Goal: Information Seeking & Learning: Learn about a topic

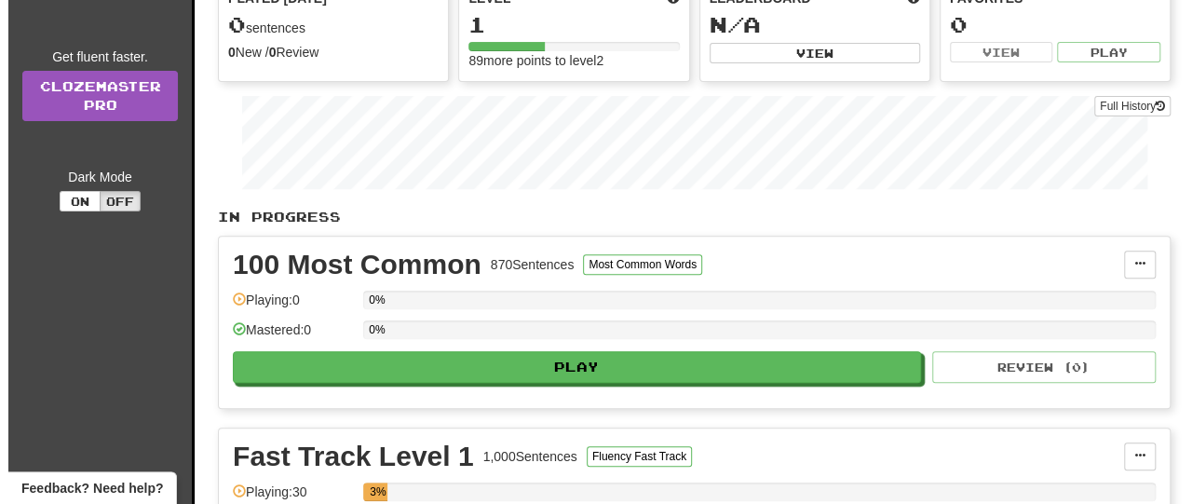
scroll to position [231, 0]
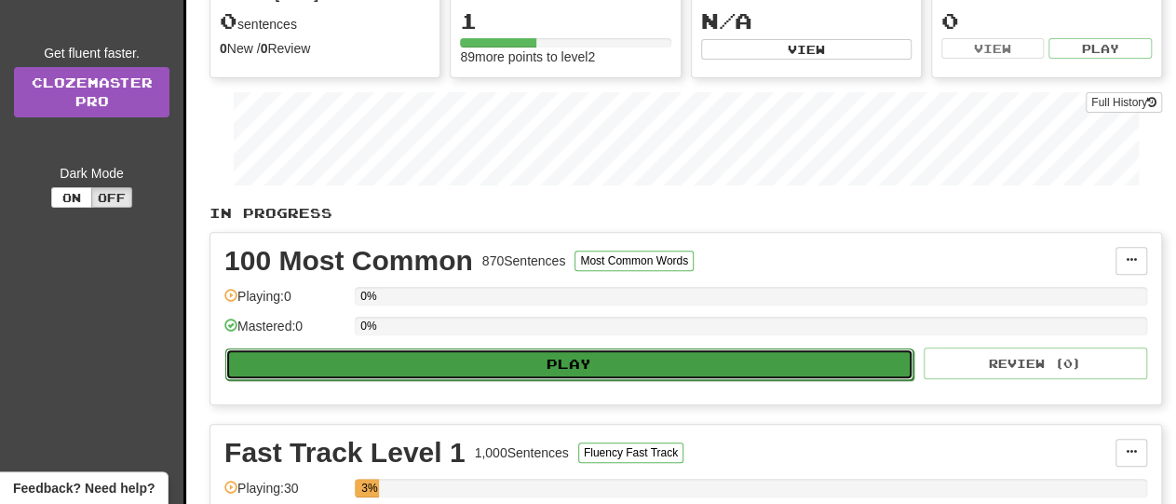
click at [630, 362] on button "Play" at bounding box center [569, 364] width 688 height 32
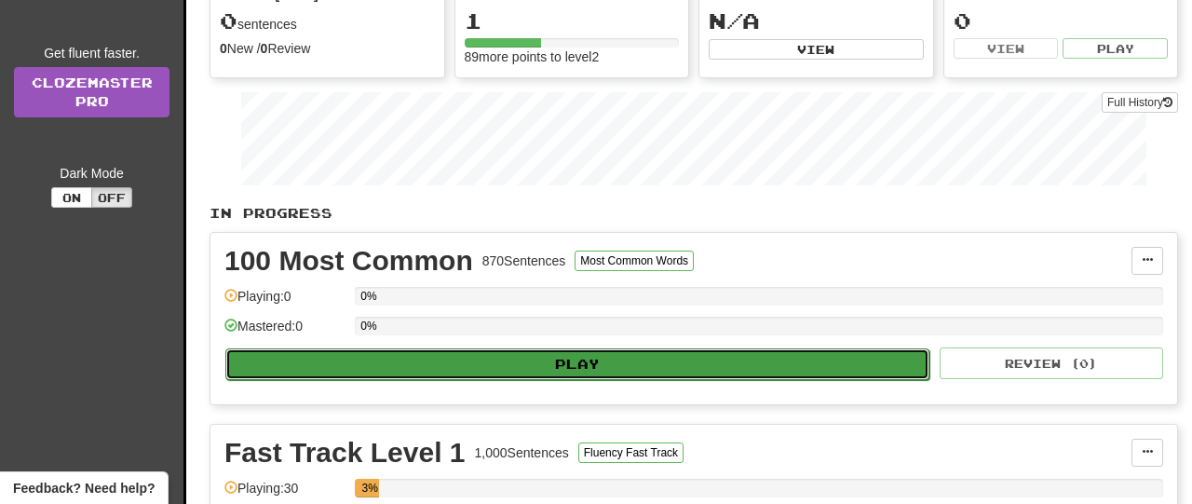
select select "**"
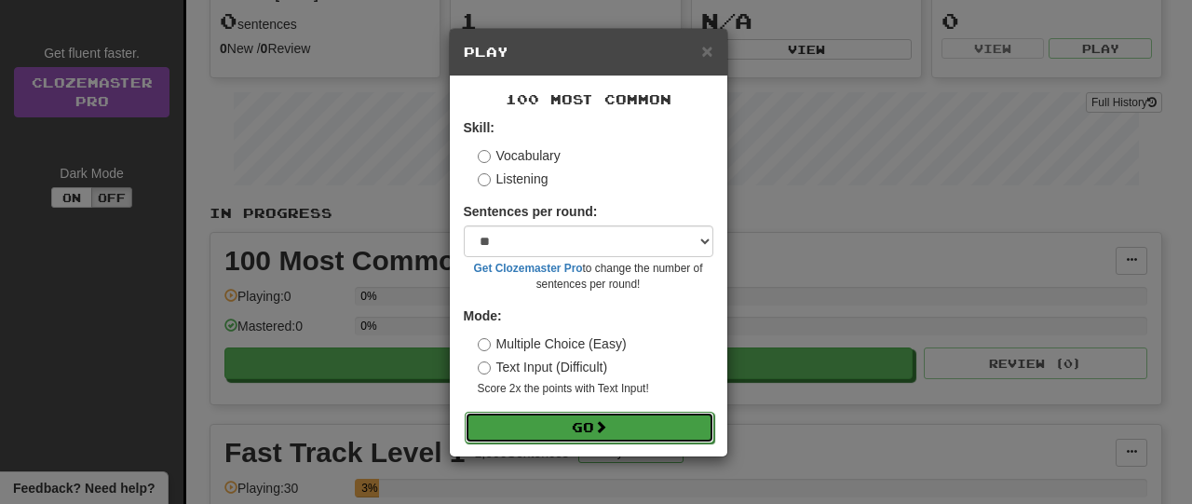
click at [632, 429] on button "Go" at bounding box center [590, 428] width 250 height 32
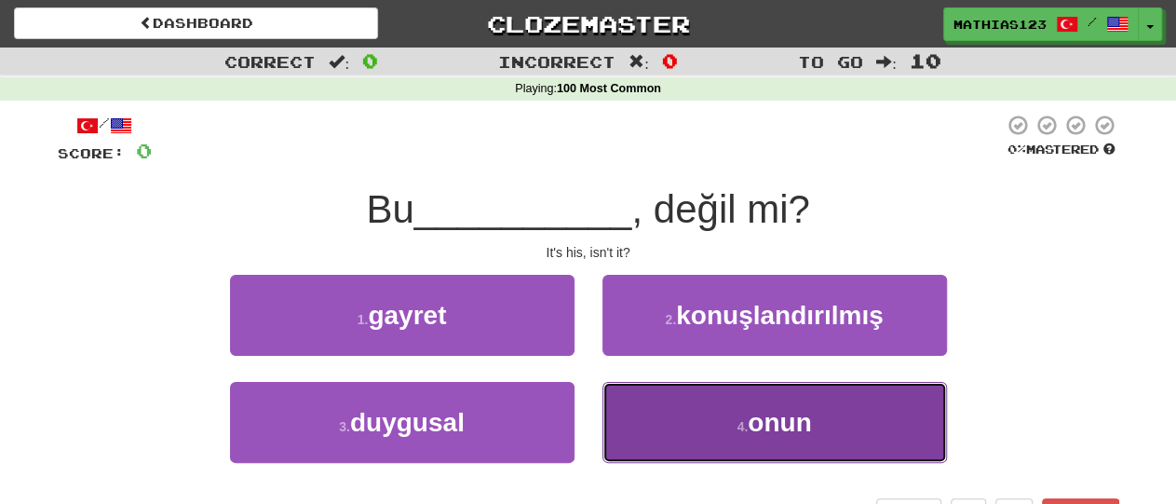
click at [791, 424] on span "onun" at bounding box center [779, 422] width 63 height 29
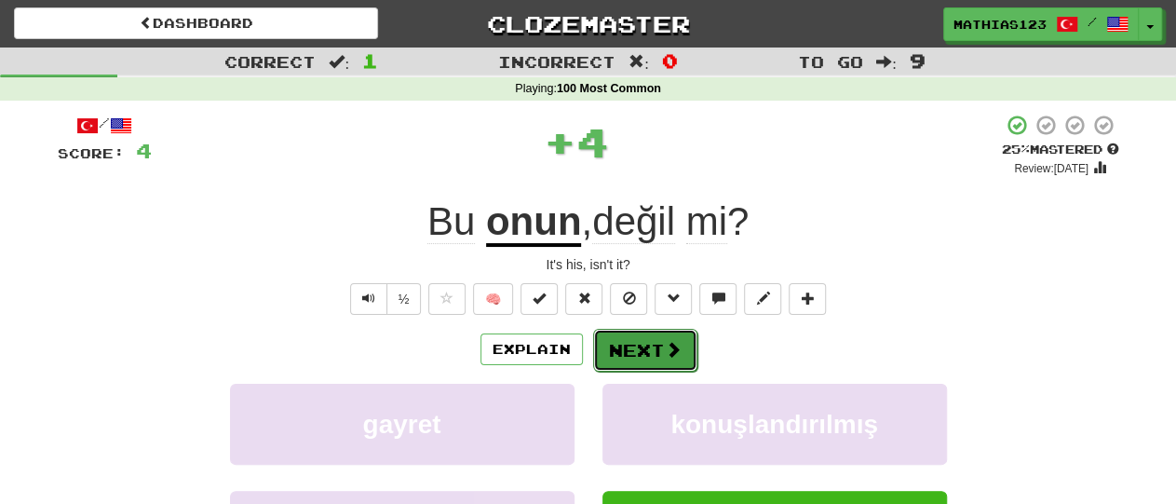
click at [660, 342] on button "Next" at bounding box center [645, 350] width 104 height 43
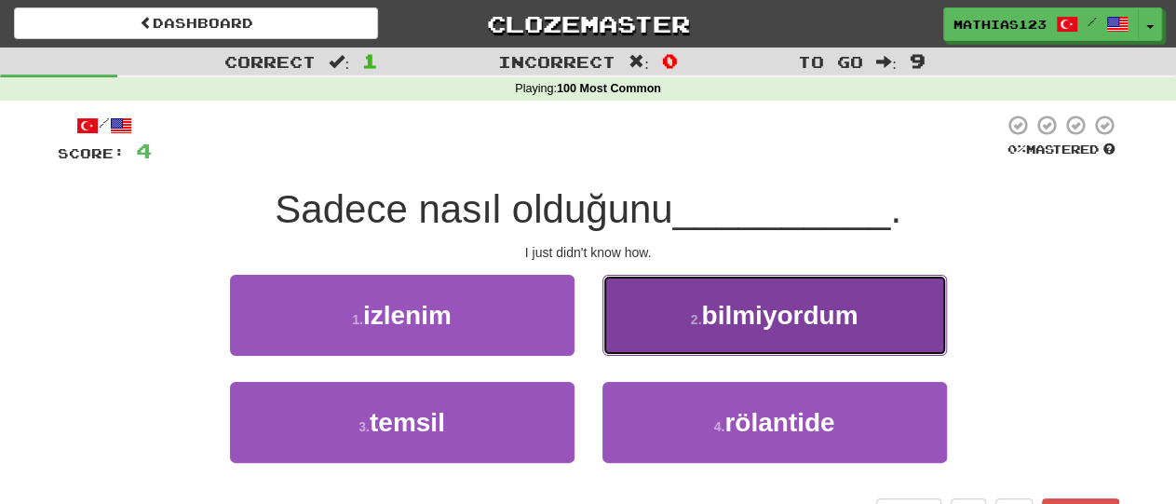
click at [804, 317] on span "bilmiyordum" at bounding box center [779, 315] width 156 height 29
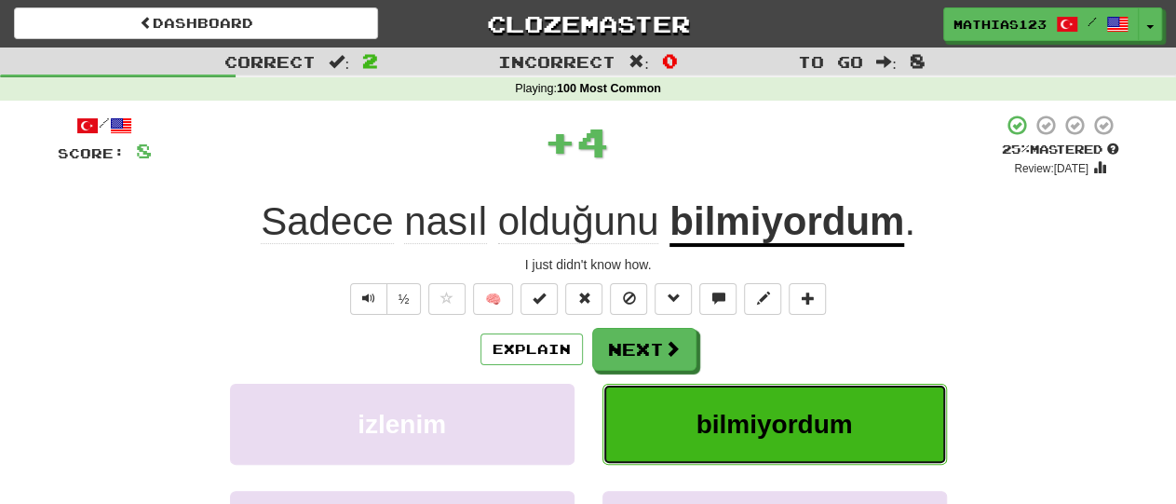
click at [837, 429] on span "bilmiyordum" at bounding box center [774, 424] width 156 height 29
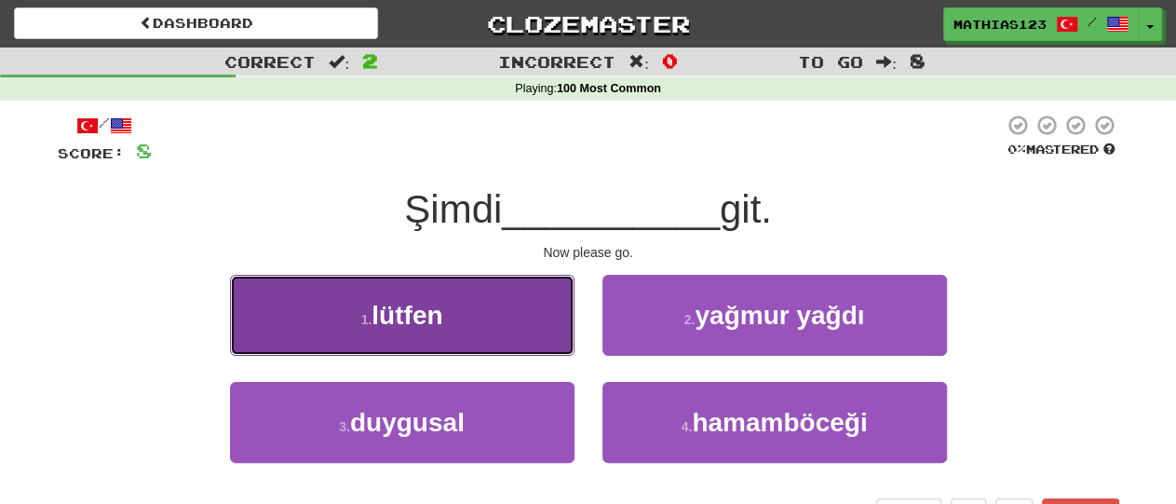
click at [470, 318] on button "1 . lütfen" at bounding box center [402, 315] width 345 height 81
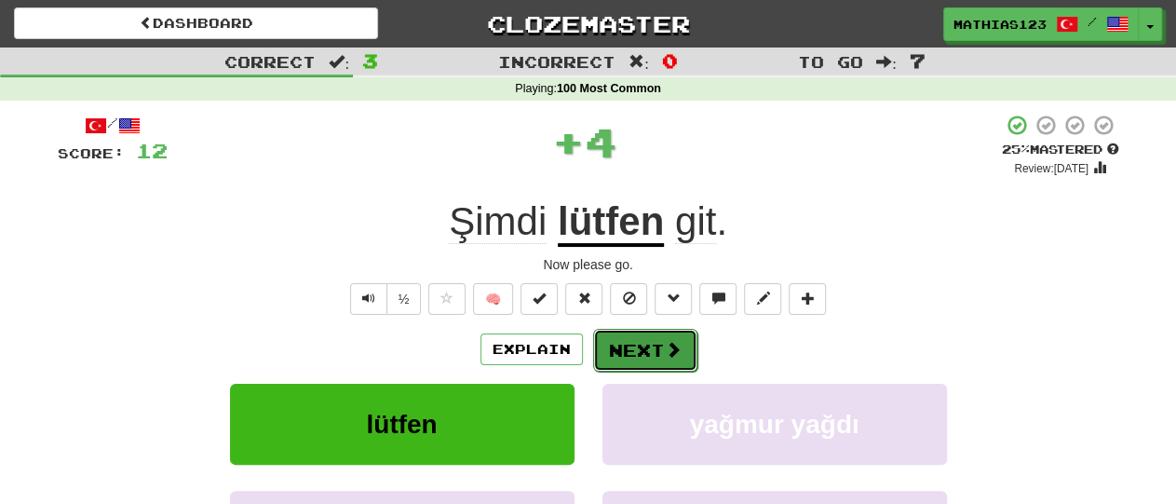
click at [643, 357] on button "Next" at bounding box center [645, 350] width 104 height 43
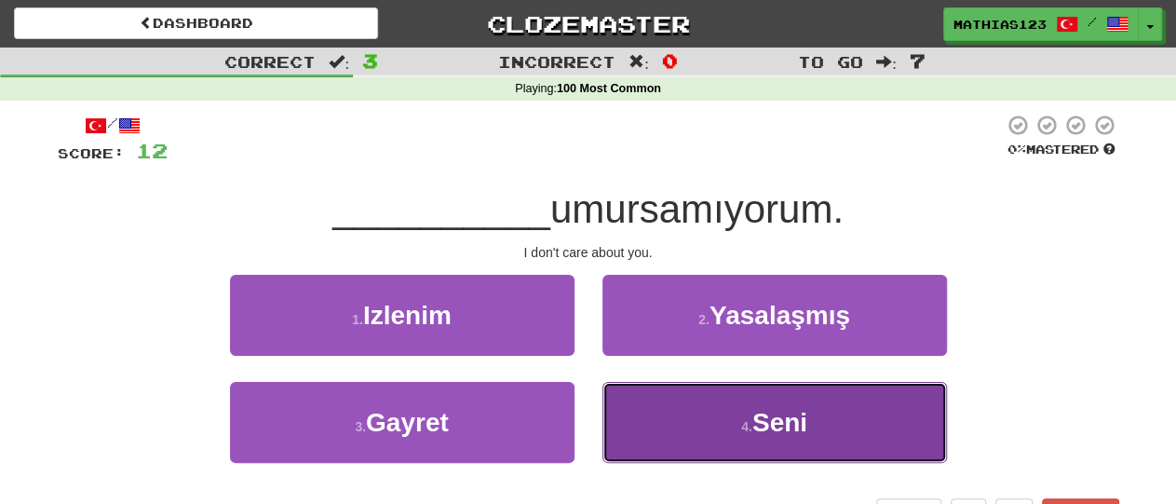
click at [798, 420] on span "Seni" at bounding box center [779, 422] width 55 height 29
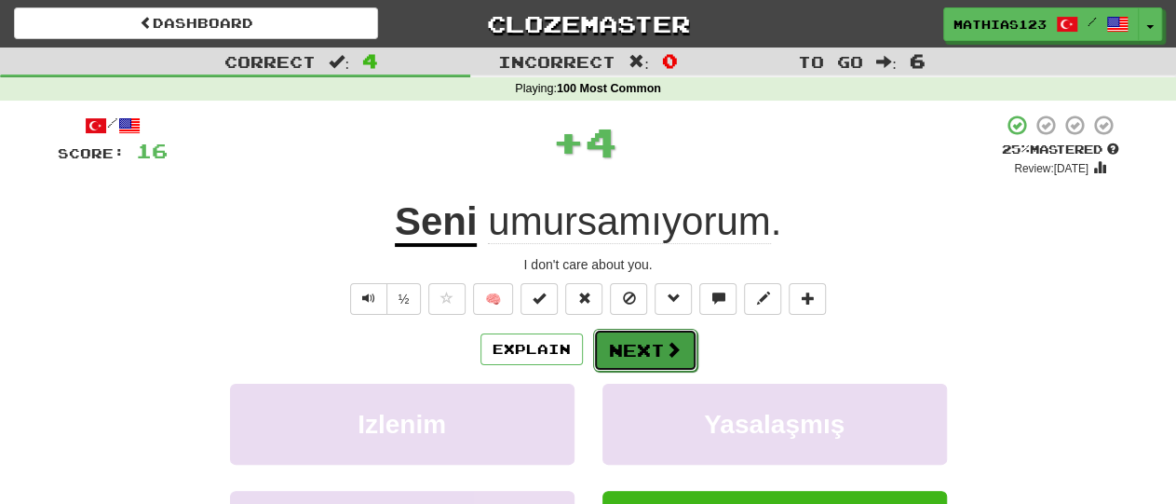
click at [649, 354] on button "Next" at bounding box center [645, 350] width 104 height 43
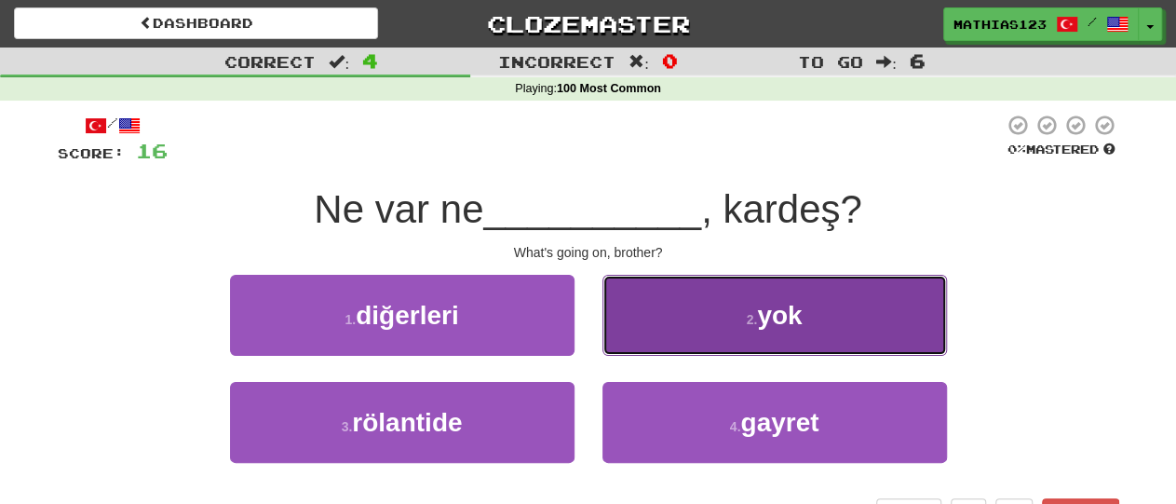
click at [761, 320] on span "yok" at bounding box center [779, 315] width 45 height 29
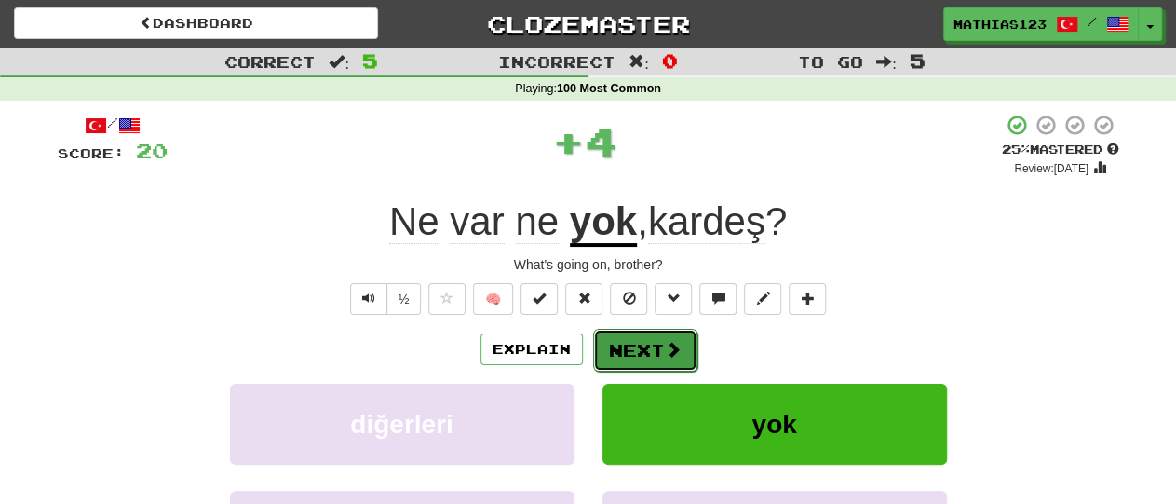
click at [653, 354] on button "Next" at bounding box center [645, 350] width 104 height 43
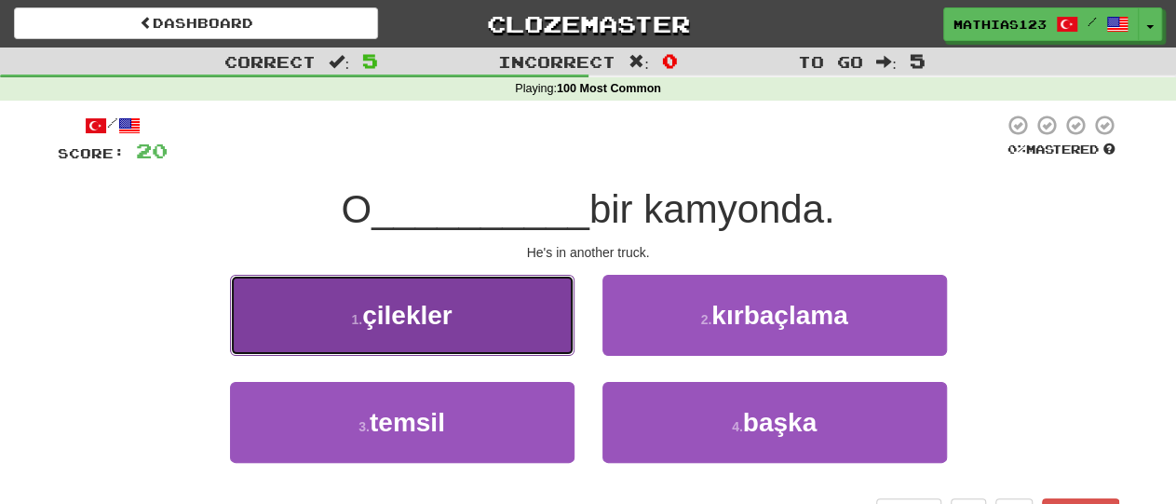
click at [473, 321] on button "1 . çilekler" at bounding box center [402, 315] width 345 height 81
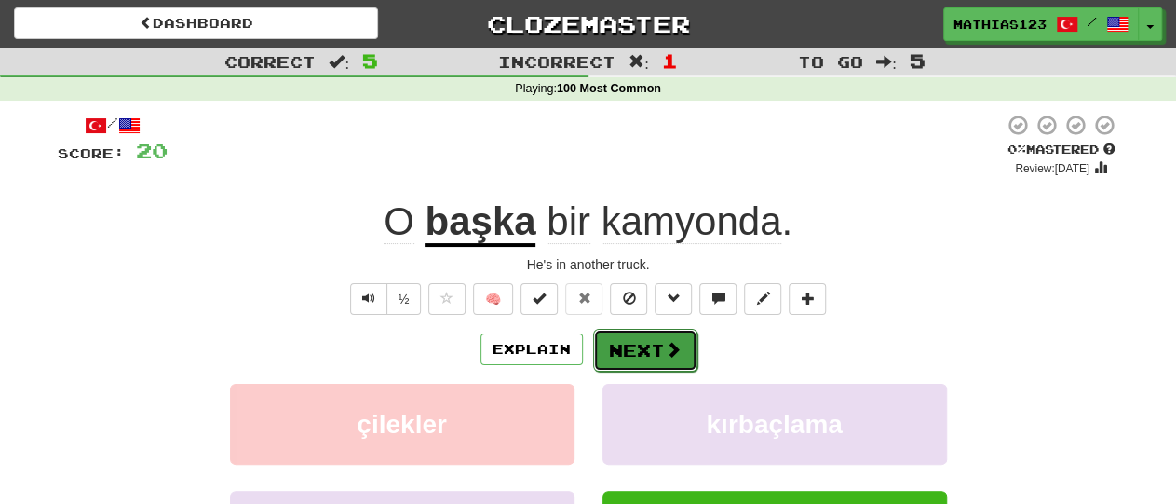
click at [653, 349] on button "Next" at bounding box center [645, 350] width 104 height 43
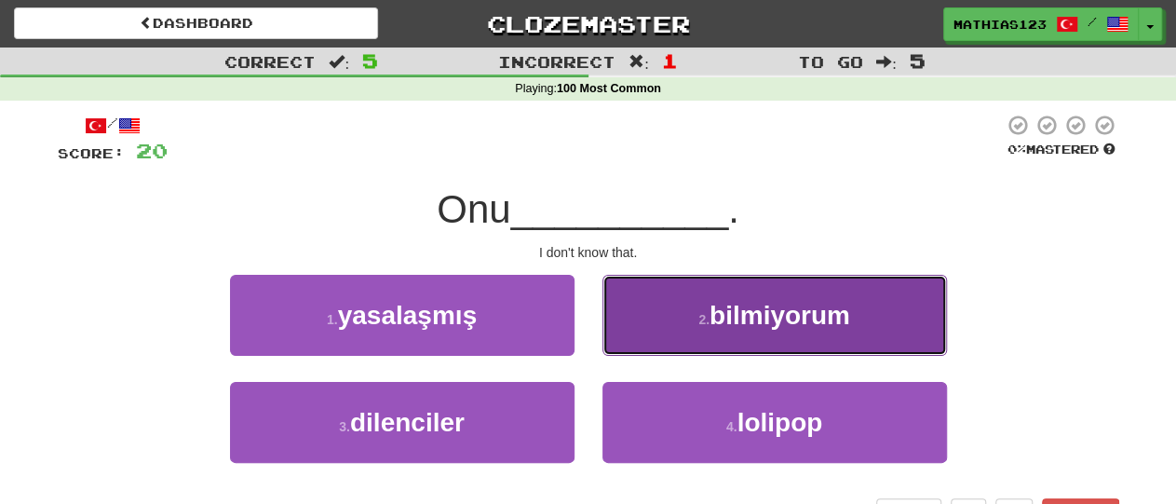
click at [781, 314] on span "bilmiyorum" at bounding box center [780, 315] width 141 height 29
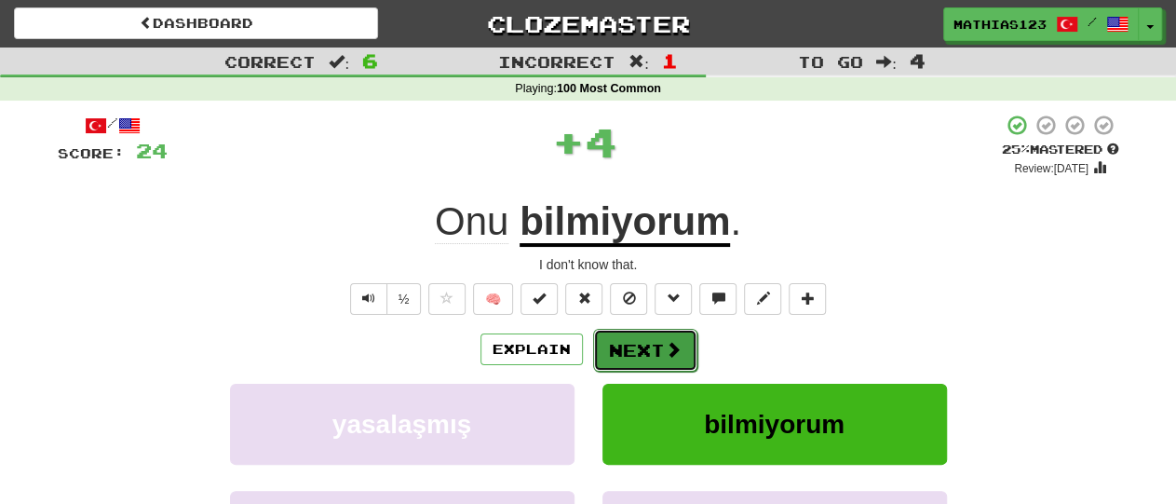
click at [660, 351] on button "Next" at bounding box center [645, 350] width 104 height 43
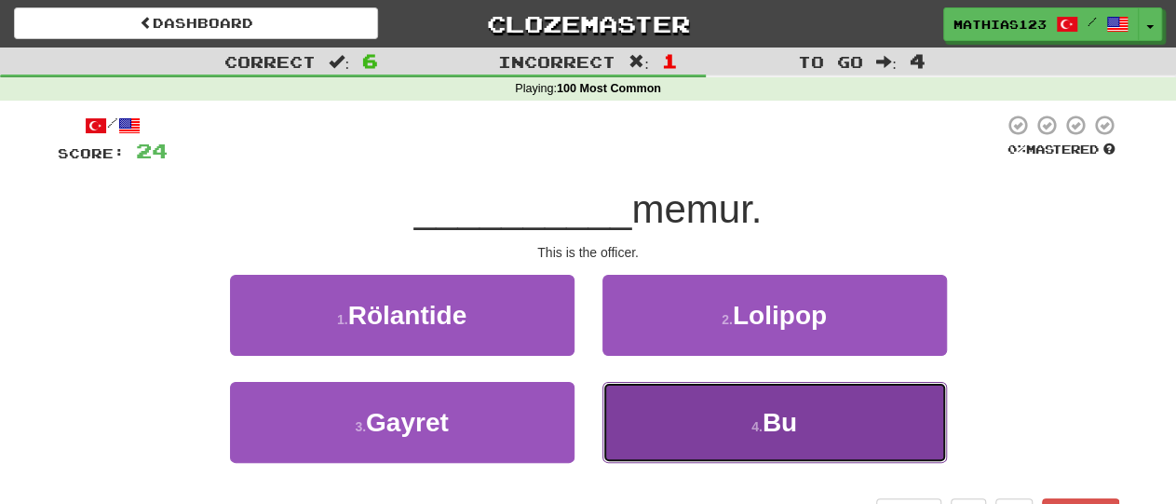
click at [763, 436] on button "4 . Bu" at bounding box center [774, 422] width 345 height 81
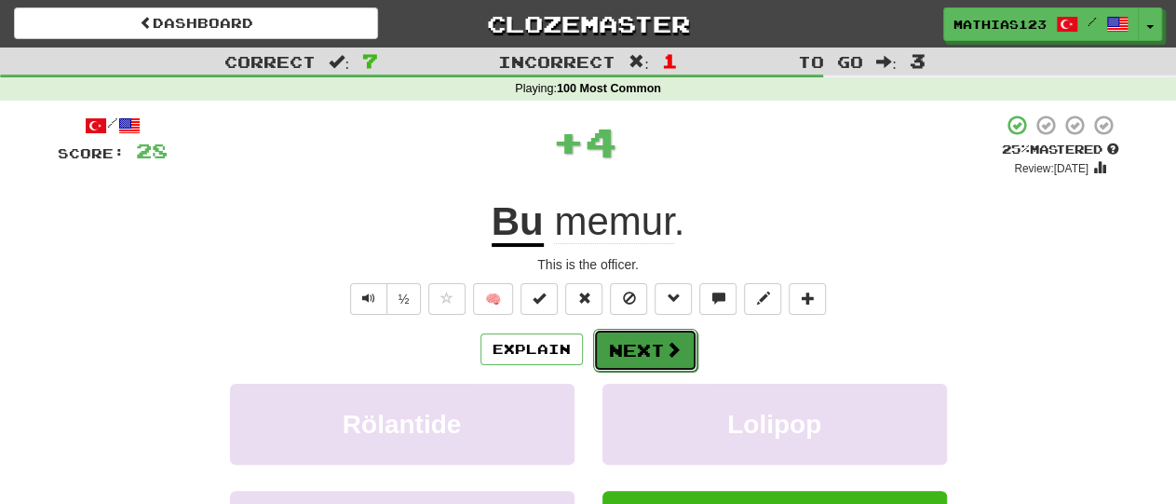
click at [665, 351] on span at bounding box center [673, 349] width 17 height 17
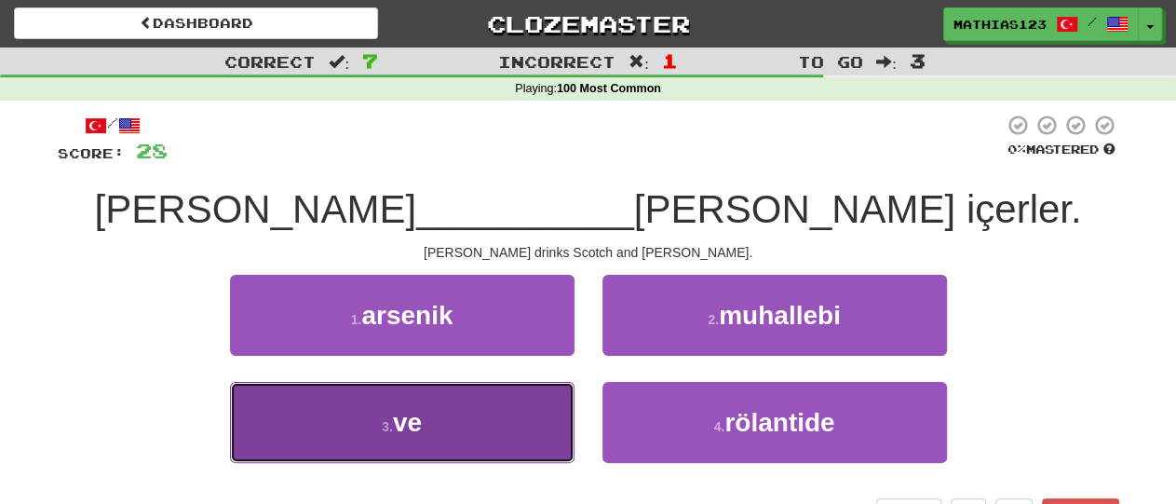
click at [468, 426] on button "3 . ve" at bounding box center [402, 422] width 345 height 81
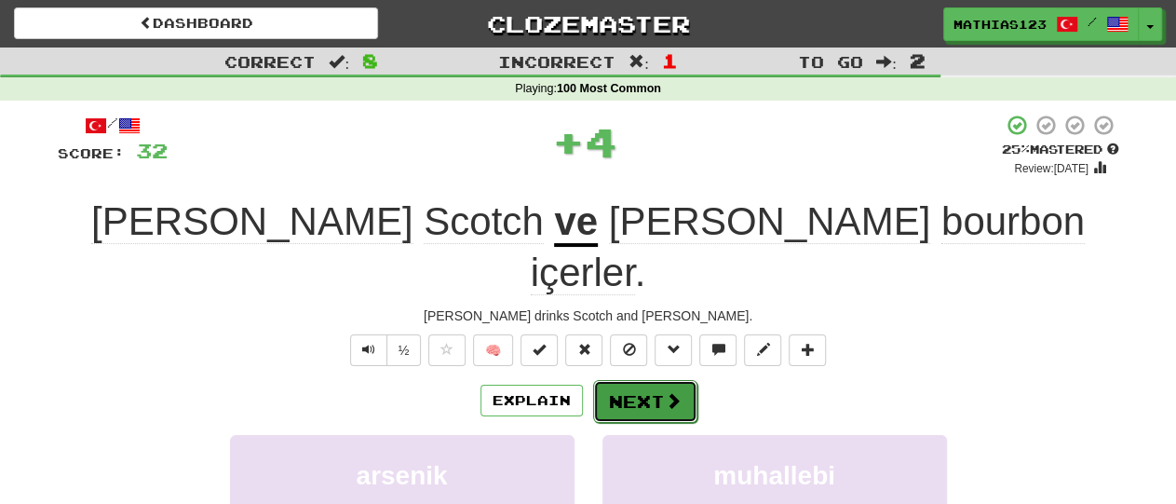
click at [653, 380] on button "Next" at bounding box center [645, 401] width 104 height 43
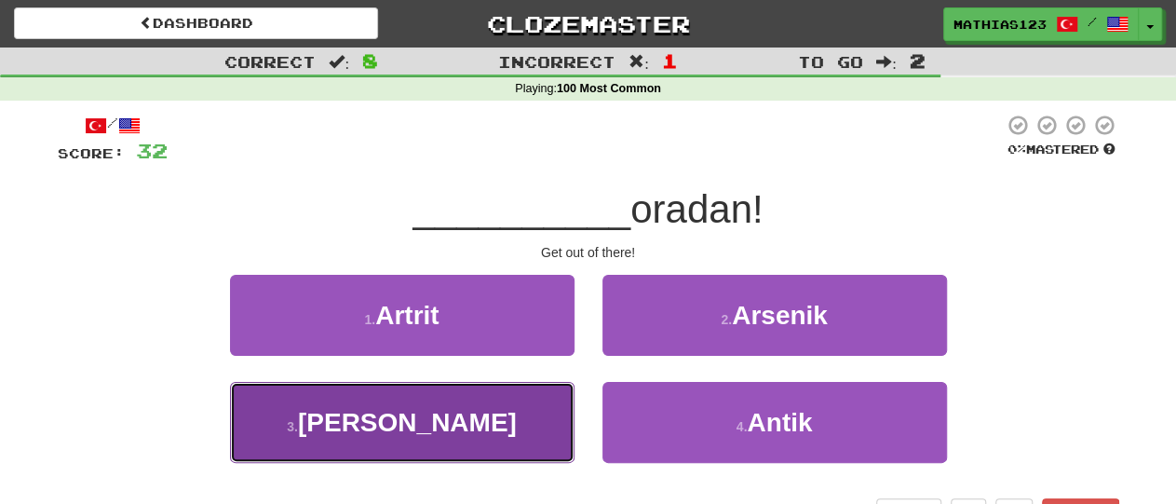
click at [450, 409] on button "3 . Hadi" at bounding box center [402, 422] width 345 height 81
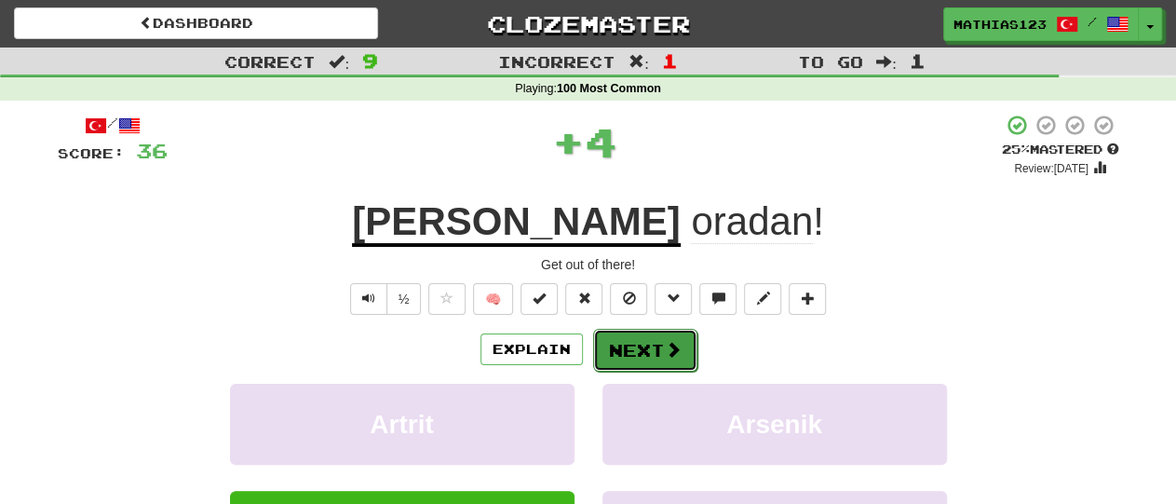
click at [655, 345] on button "Next" at bounding box center [645, 350] width 104 height 43
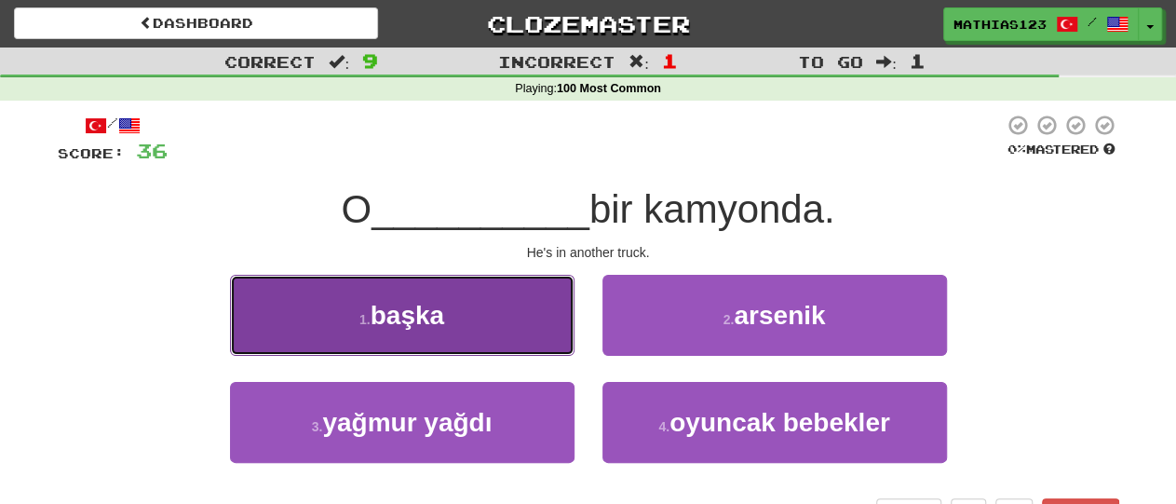
click at [467, 312] on button "1 . başka" at bounding box center [402, 315] width 345 height 81
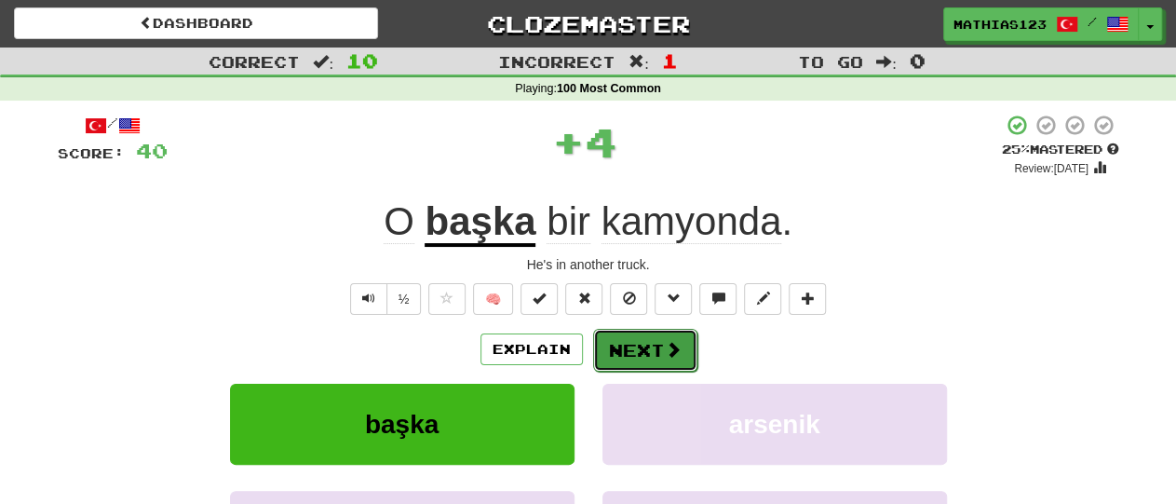
click at [657, 346] on button "Next" at bounding box center [645, 350] width 104 height 43
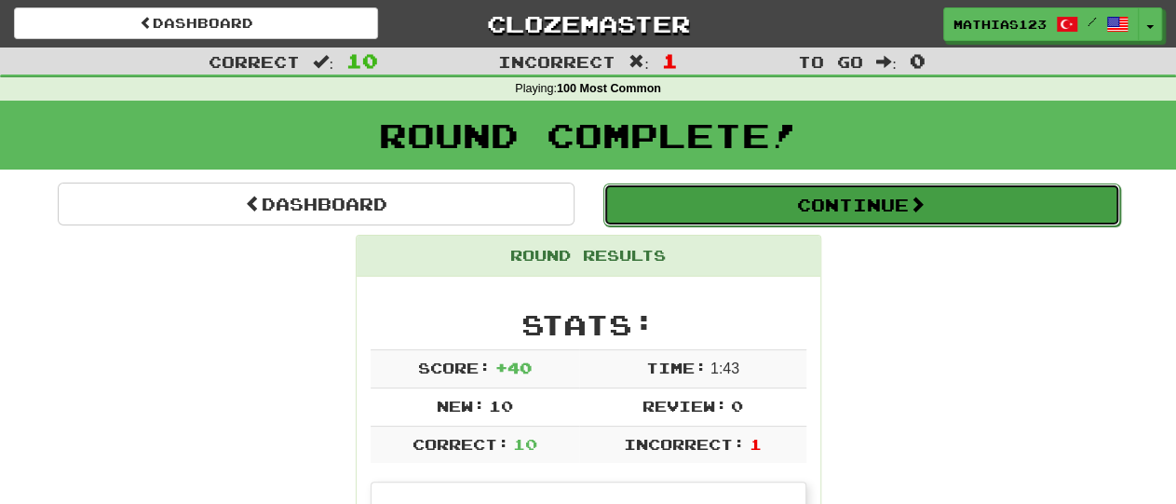
click at [852, 198] on button "Continue" at bounding box center [861, 204] width 517 height 43
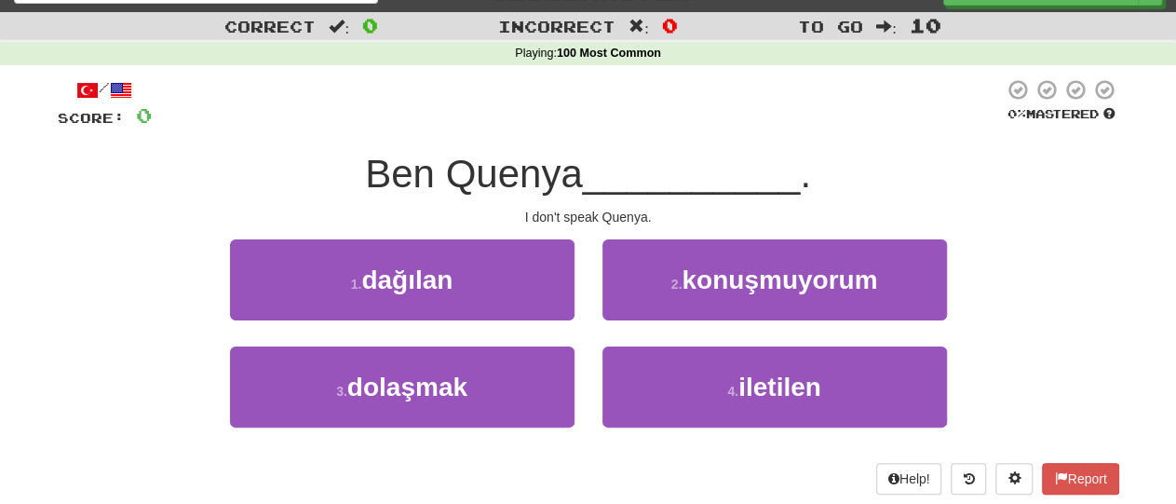
scroll to position [47, 0]
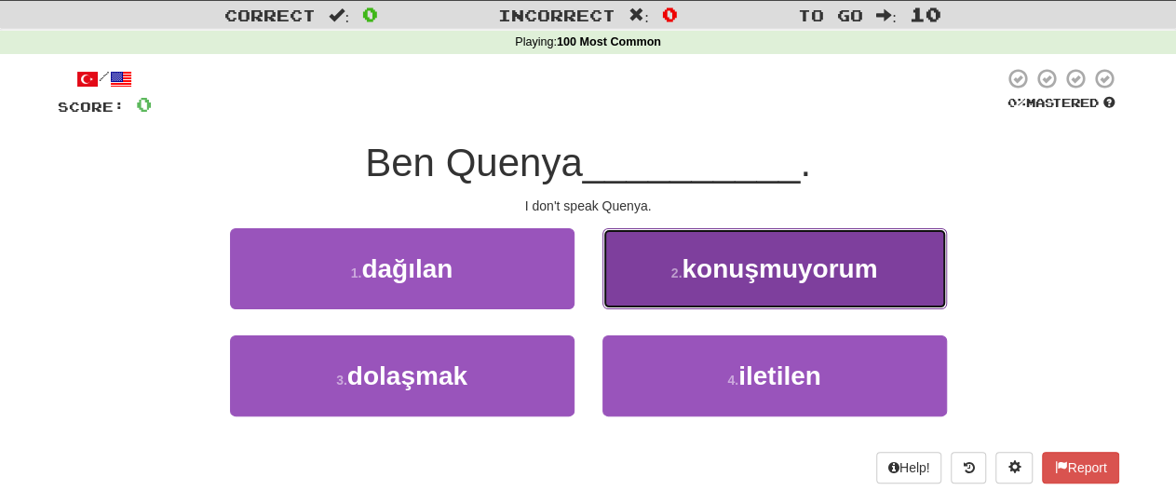
click at [834, 266] on span "konuşmuyorum" at bounding box center [780, 268] width 196 height 29
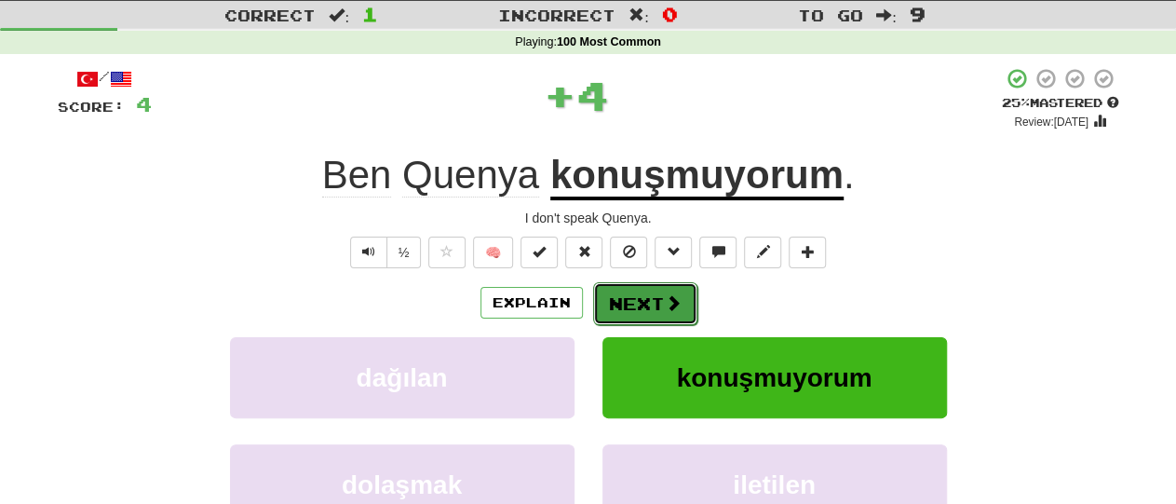
click at [668, 311] on span at bounding box center [673, 302] width 17 height 17
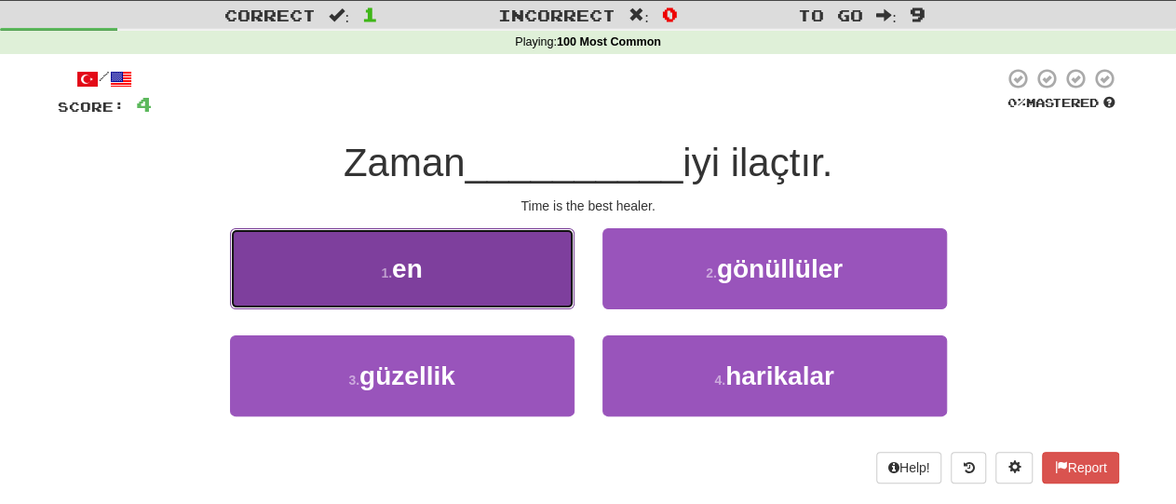
click at [485, 275] on button "1 . en" at bounding box center [402, 268] width 345 height 81
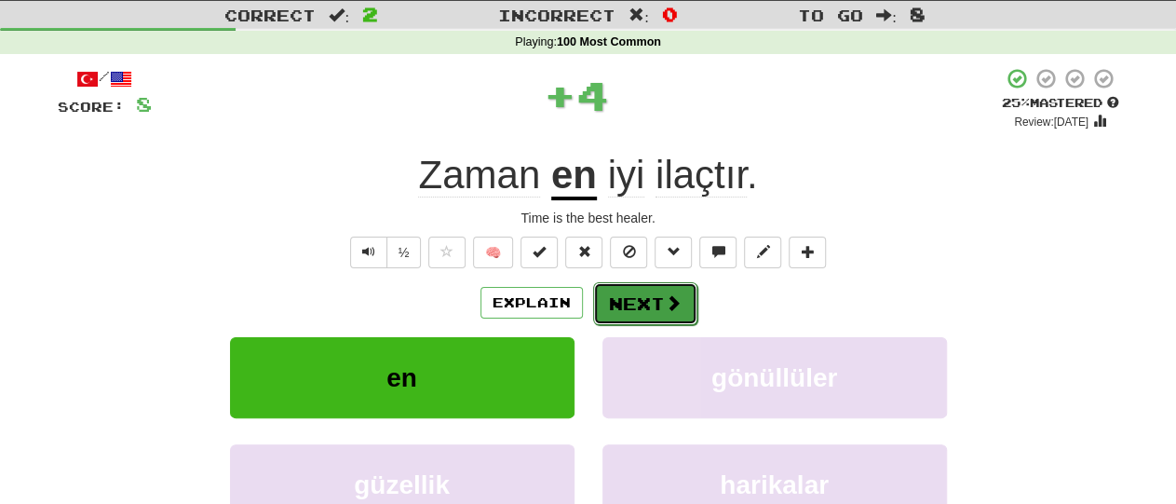
click at [665, 305] on span at bounding box center [673, 302] width 17 height 17
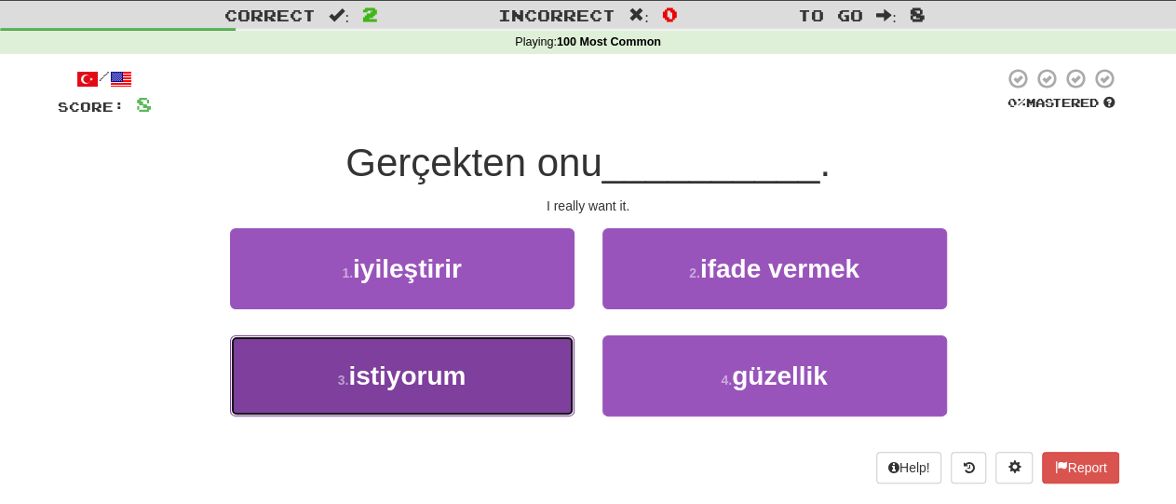
click at [499, 373] on button "3 . istiyorum" at bounding box center [402, 375] width 345 height 81
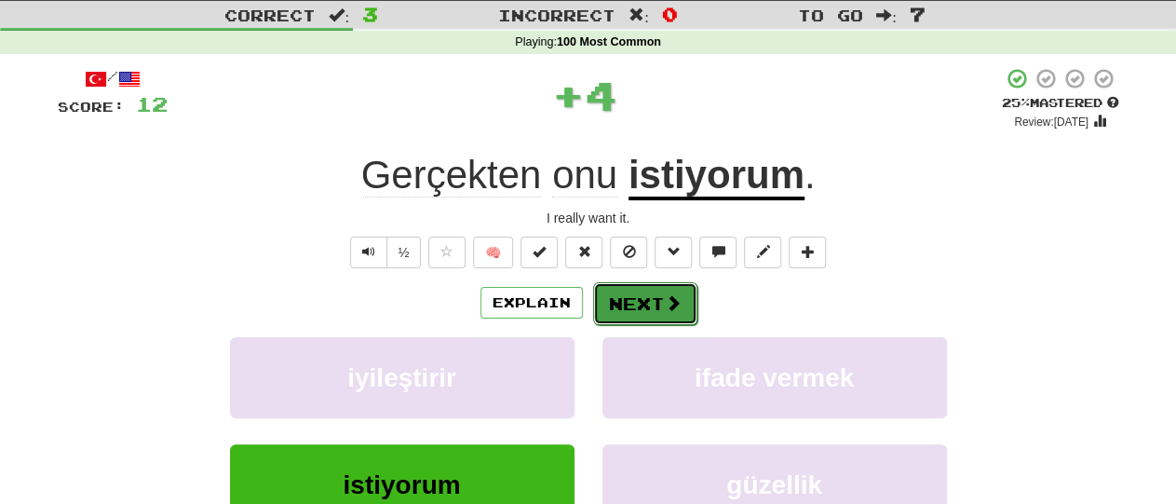
click at [650, 304] on button "Next" at bounding box center [645, 303] width 104 height 43
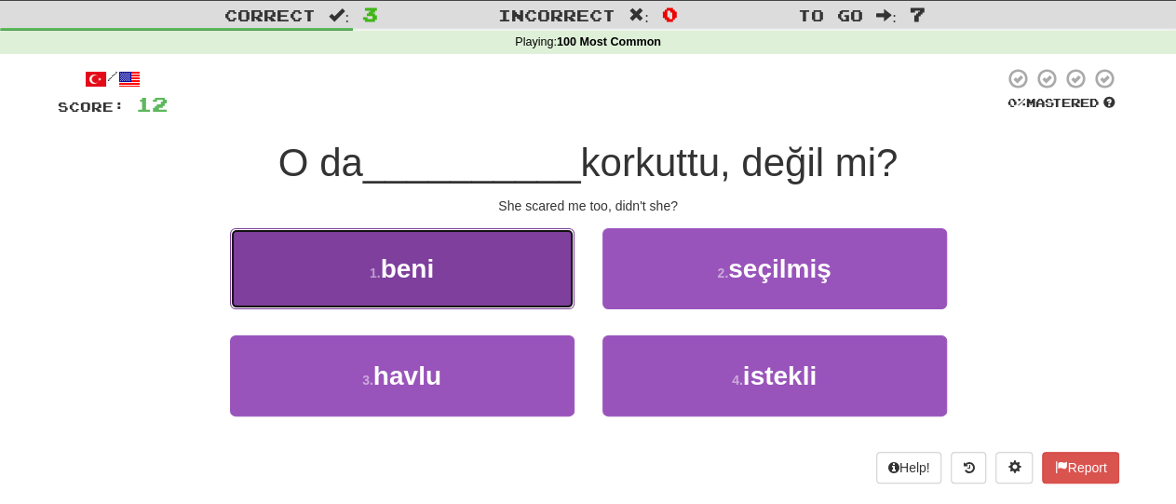
click at [496, 279] on button "1 . beni" at bounding box center [402, 268] width 345 height 81
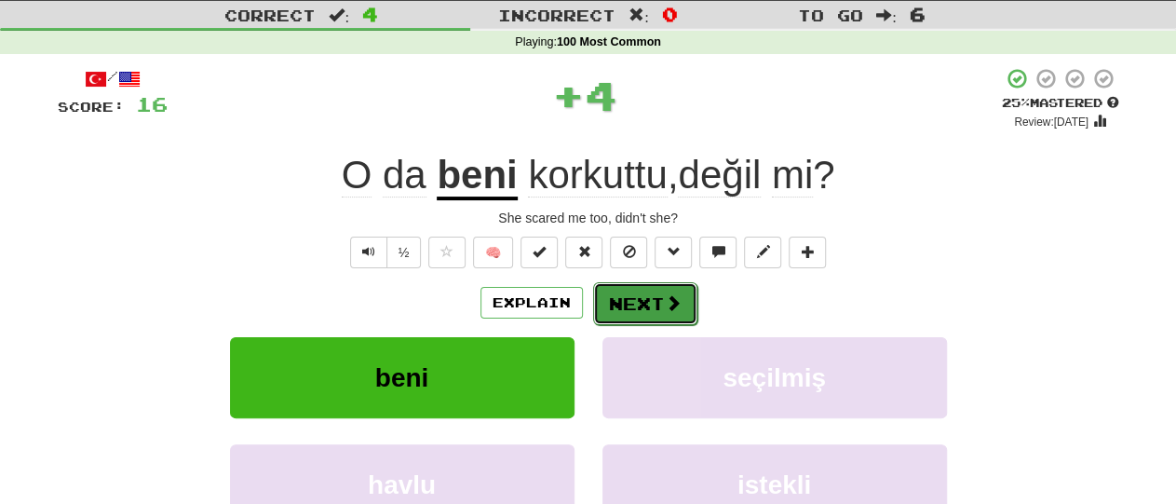
click at [649, 299] on button "Next" at bounding box center [645, 303] width 104 height 43
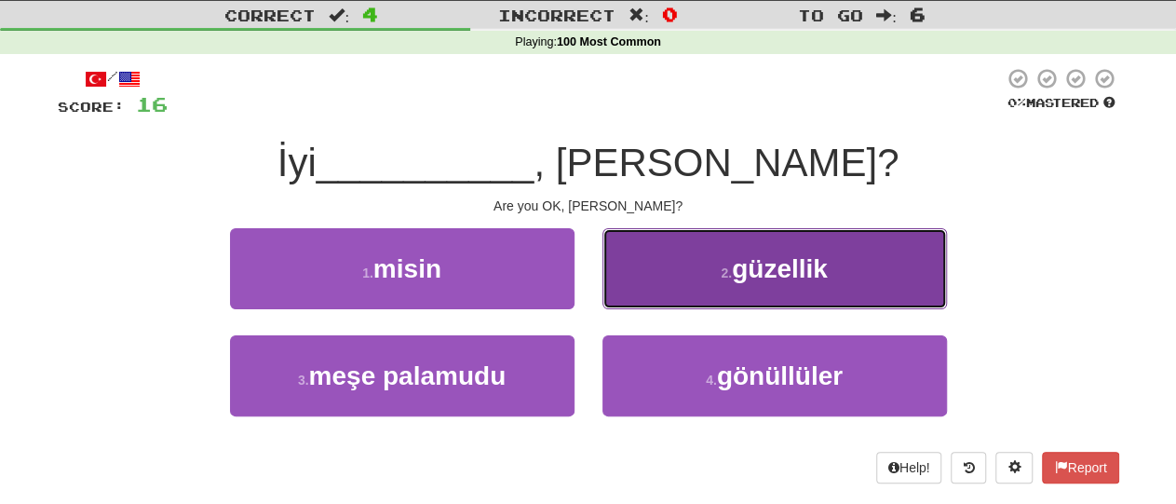
click at [772, 267] on span "güzellik" at bounding box center [780, 268] width 96 height 29
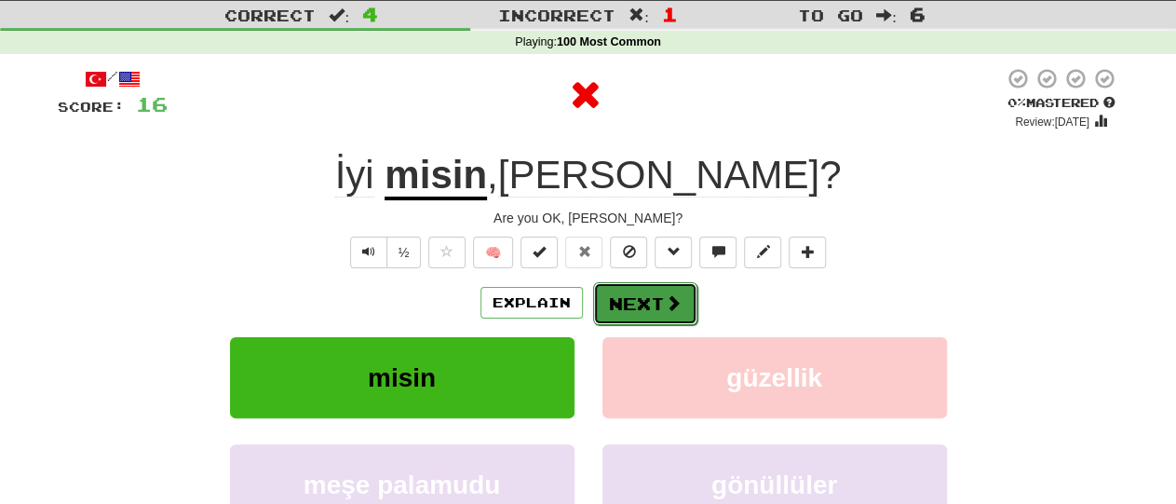
click at [653, 306] on button "Next" at bounding box center [645, 303] width 104 height 43
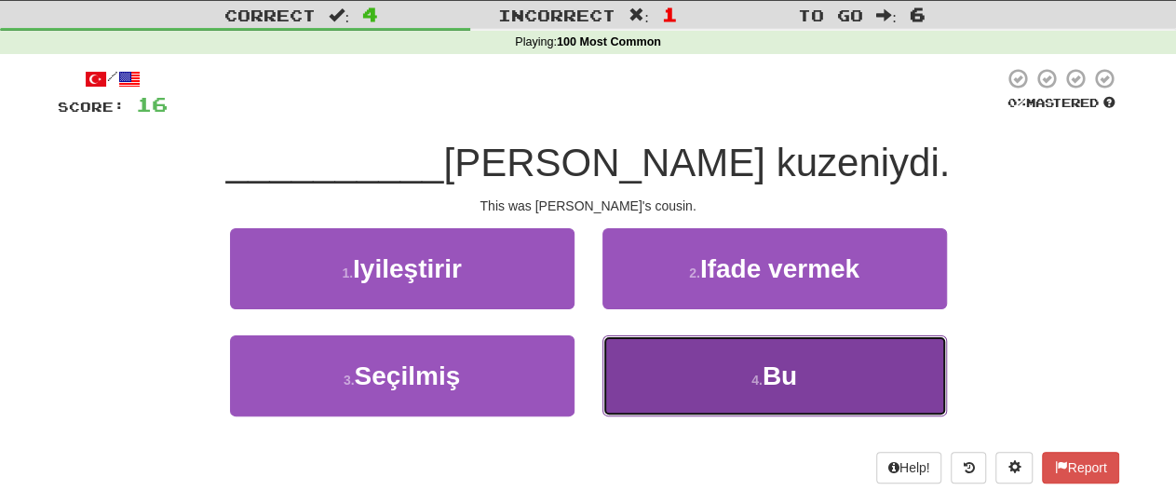
click at [830, 377] on button "4 . Bu" at bounding box center [774, 375] width 345 height 81
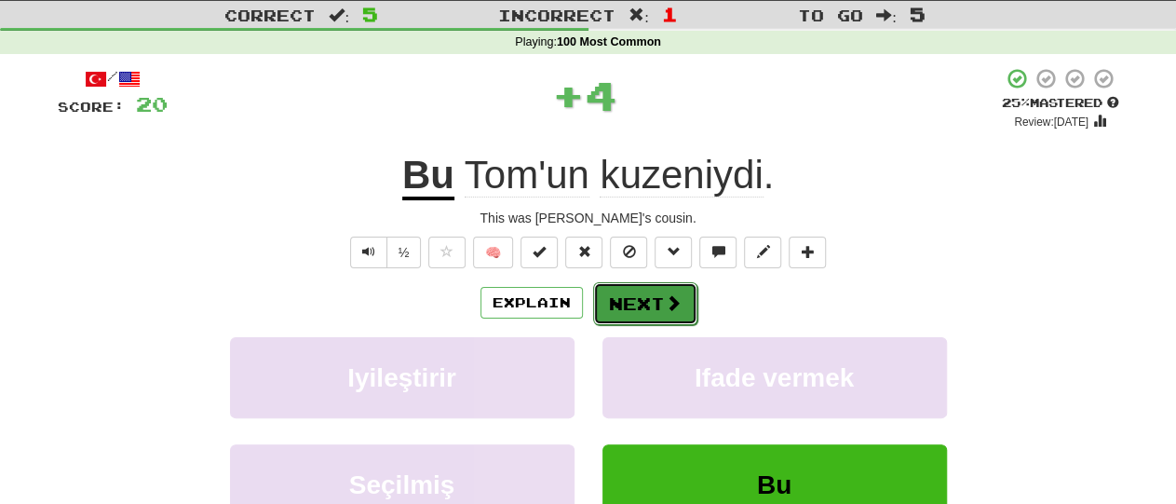
click at [660, 298] on button "Next" at bounding box center [645, 303] width 104 height 43
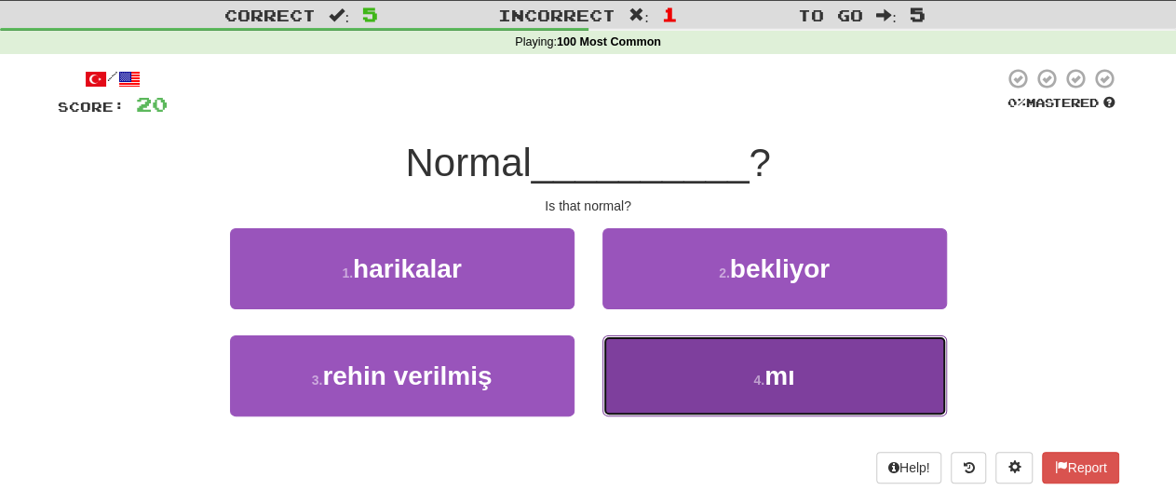
click at [785, 383] on span "mı" at bounding box center [779, 375] width 31 height 29
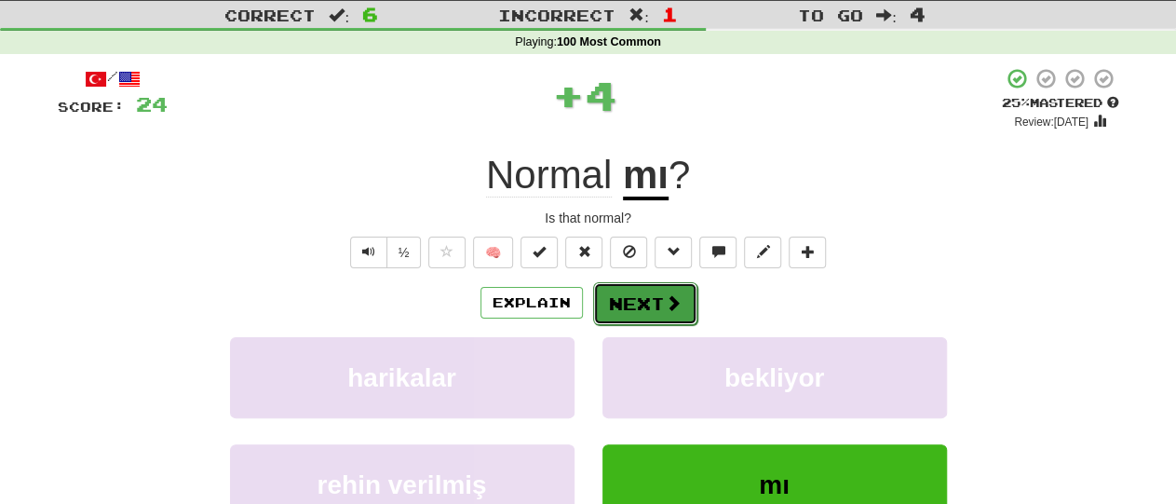
click at [653, 310] on button "Next" at bounding box center [645, 303] width 104 height 43
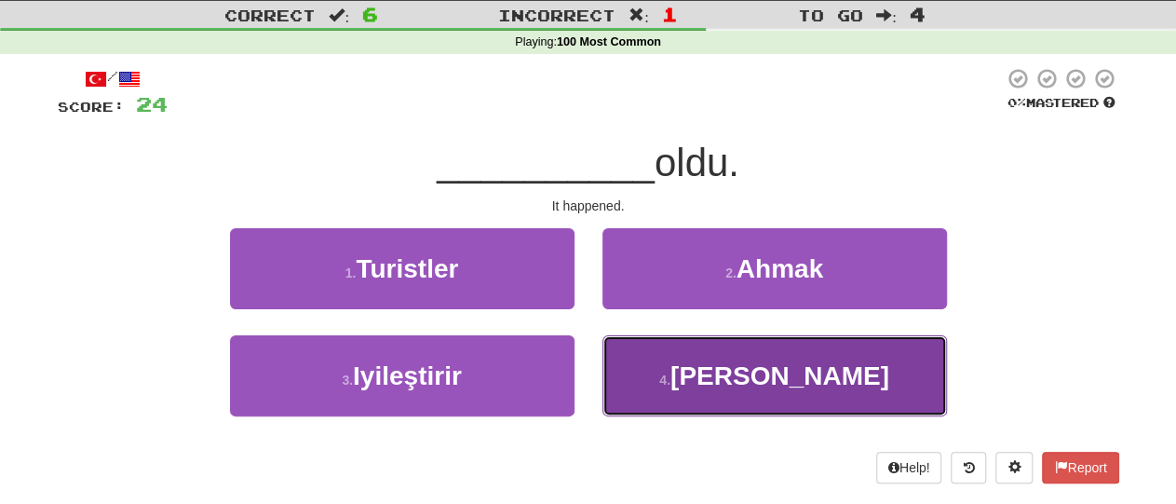
click at [783, 377] on span "Olan" at bounding box center [779, 375] width 219 height 29
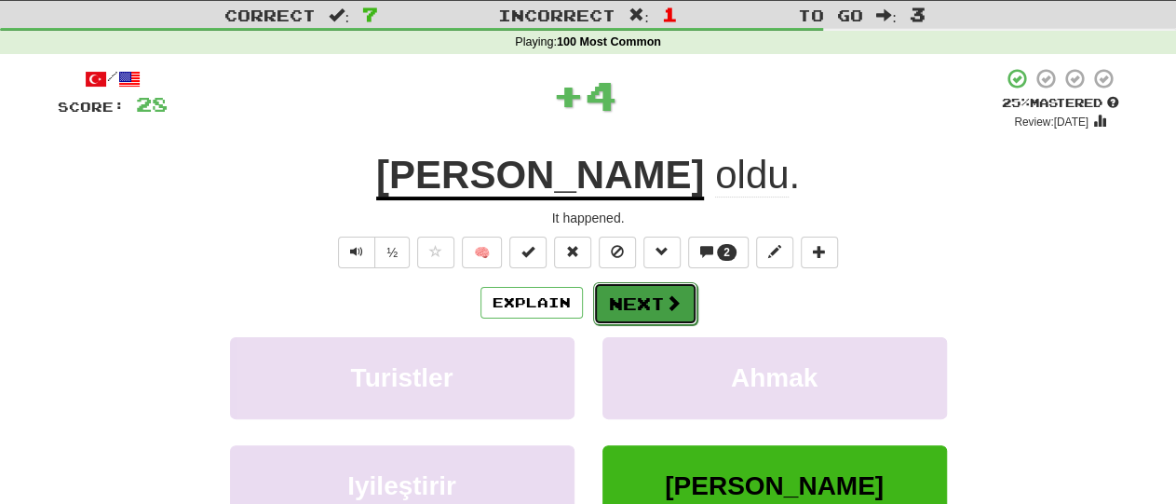
click at [665, 309] on span at bounding box center [673, 302] width 17 height 17
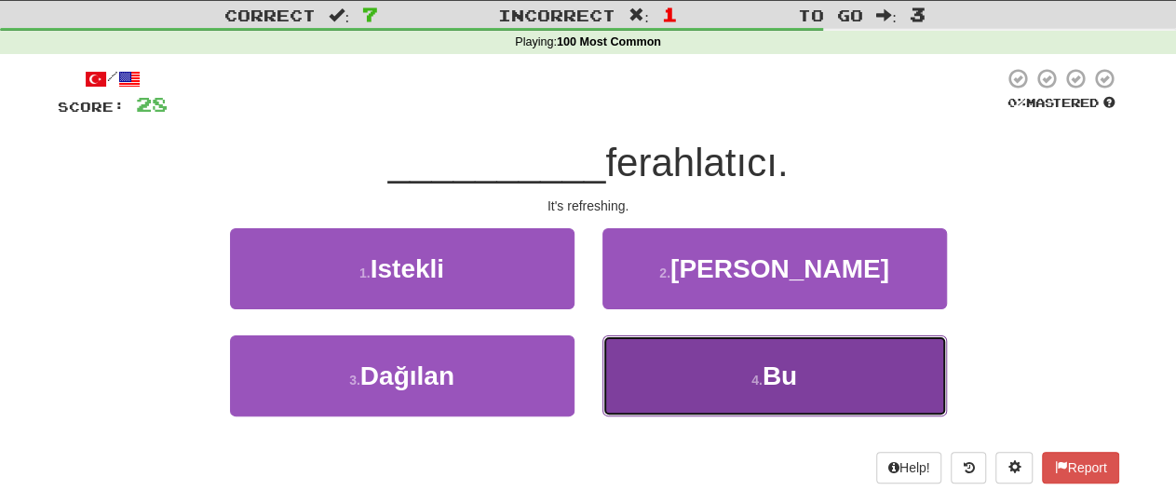
click at [770, 370] on span "Bu" at bounding box center [780, 375] width 34 height 29
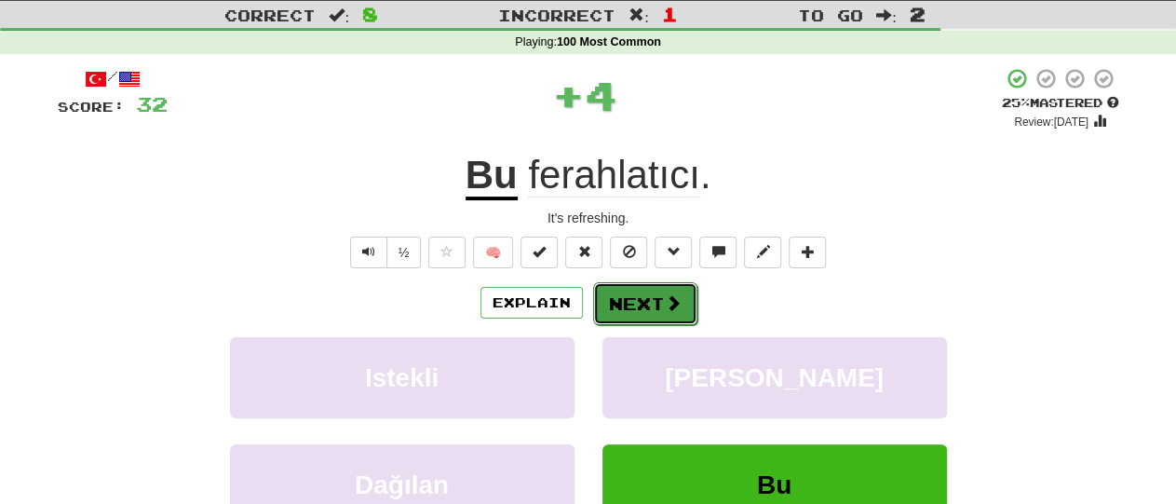
click at [656, 304] on button "Next" at bounding box center [645, 303] width 104 height 43
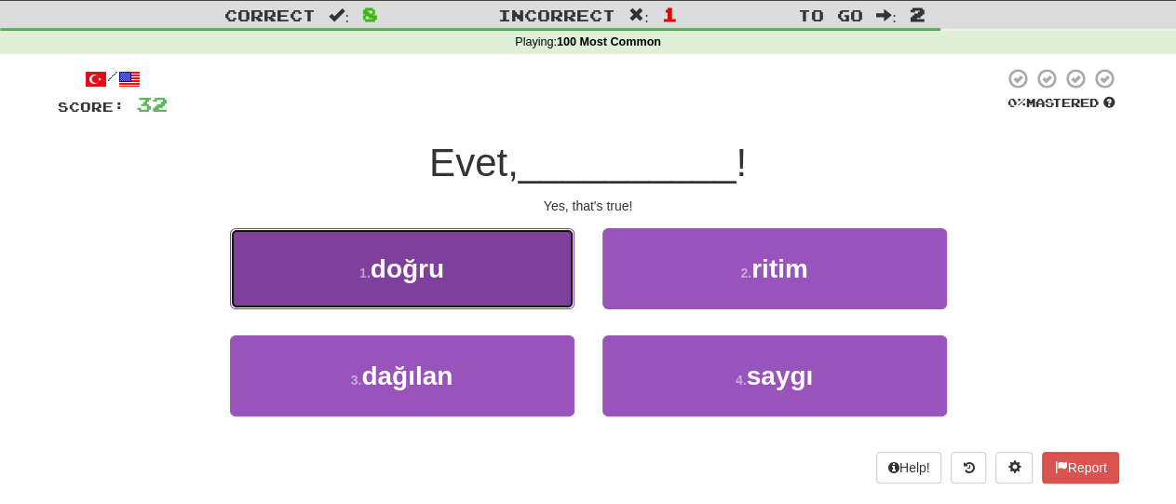
click at [485, 304] on button "1 . doğru" at bounding box center [402, 268] width 345 height 81
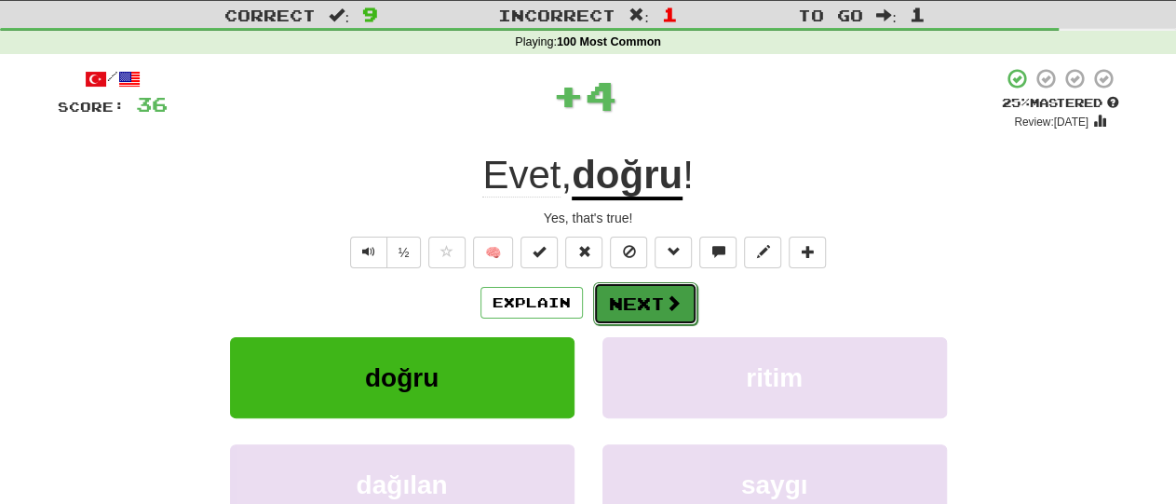
click at [633, 304] on button "Next" at bounding box center [645, 303] width 104 height 43
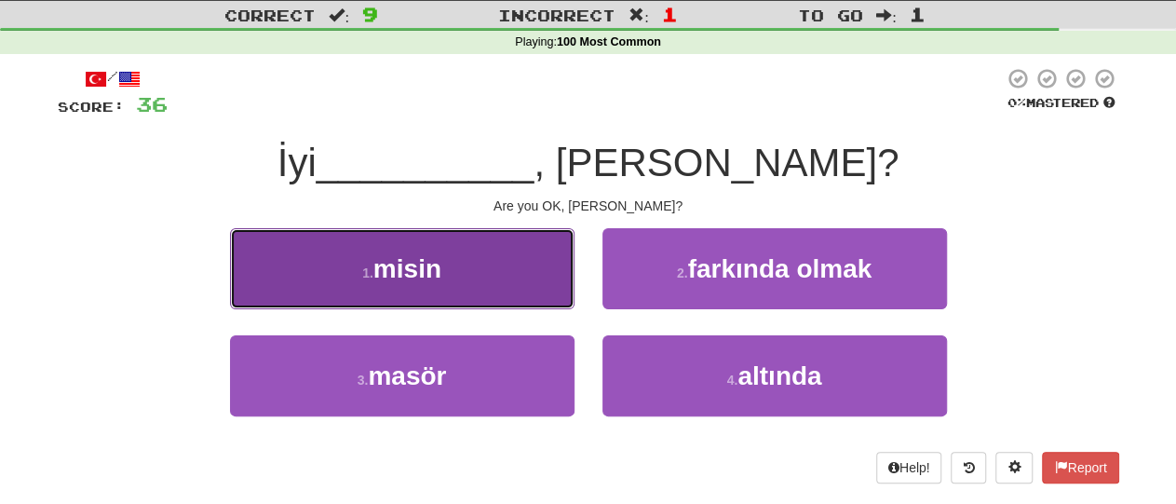
click at [526, 271] on button "1 . misin" at bounding box center [402, 268] width 345 height 81
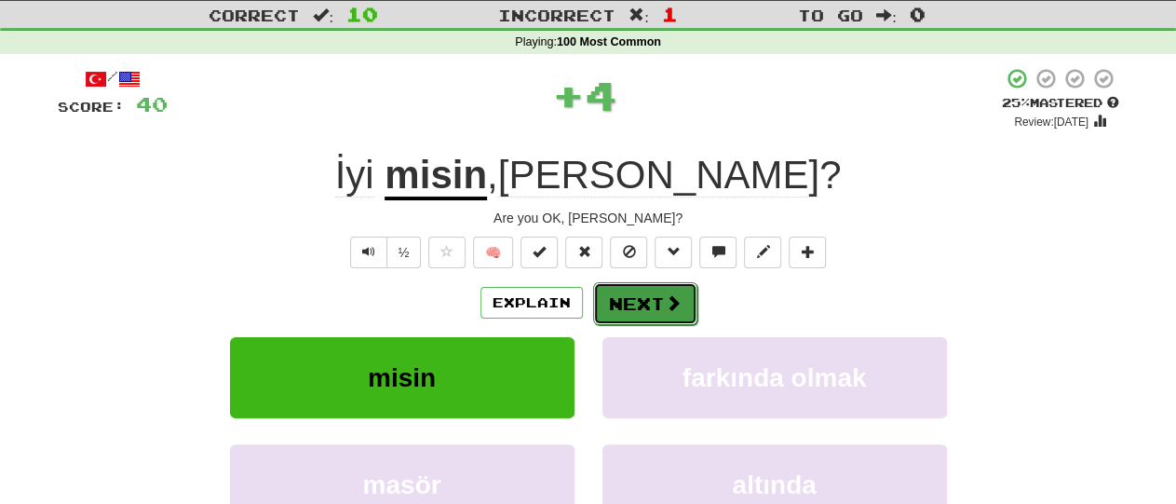
click at [640, 304] on button "Next" at bounding box center [645, 303] width 104 height 43
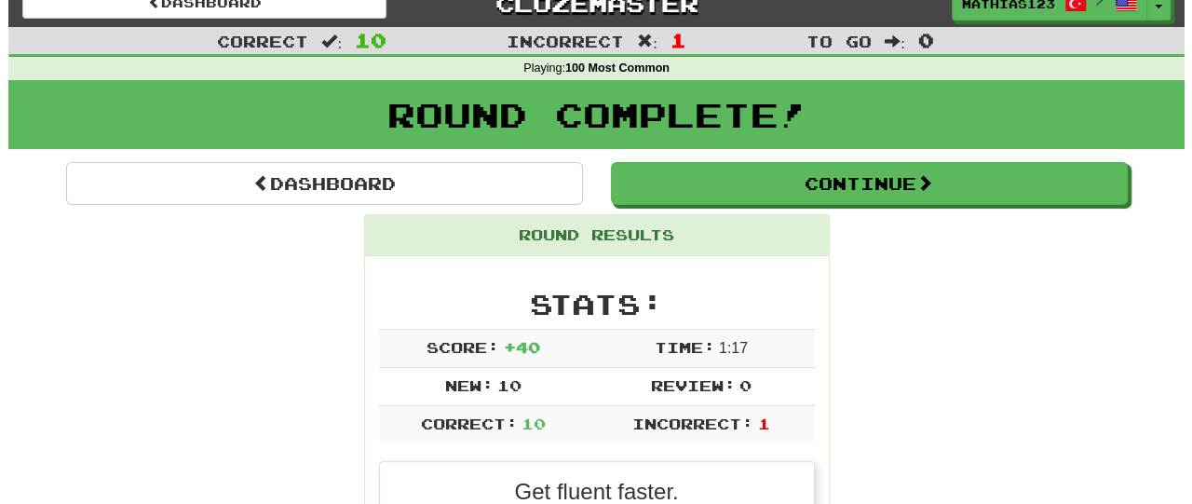
scroll to position [0, 0]
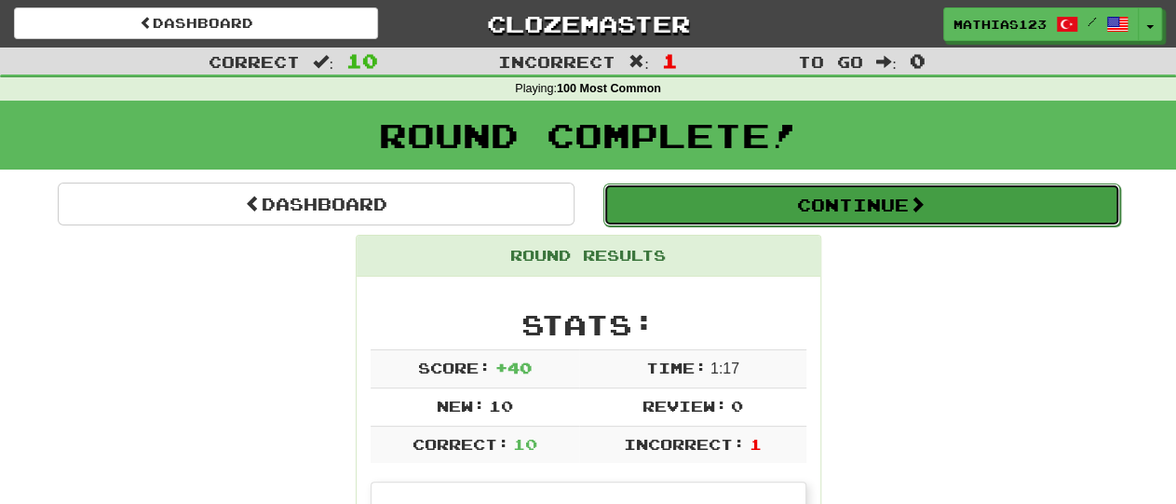
click at [780, 207] on button "Continue" at bounding box center [861, 204] width 517 height 43
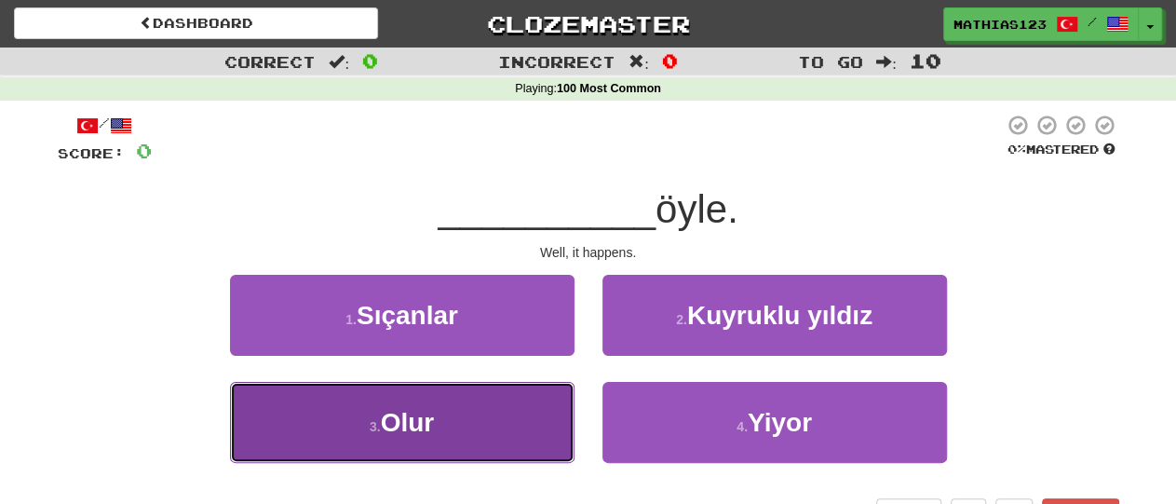
click at [483, 427] on button "3 . Olur" at bounding box center [402, 422] width 345 height 81
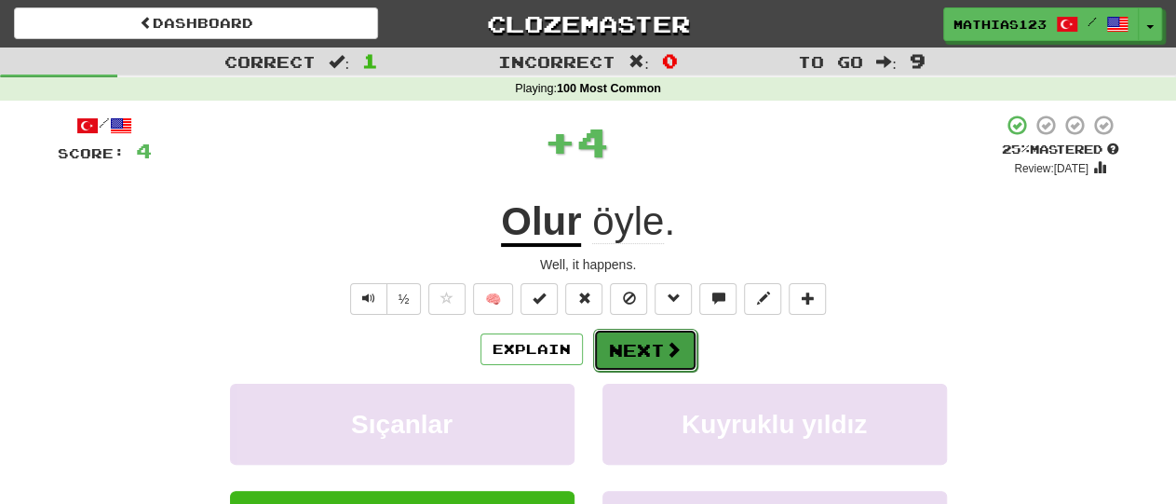
click at [642, 346] on button "Next" at bounding box center [645, 350] width 104 height 43
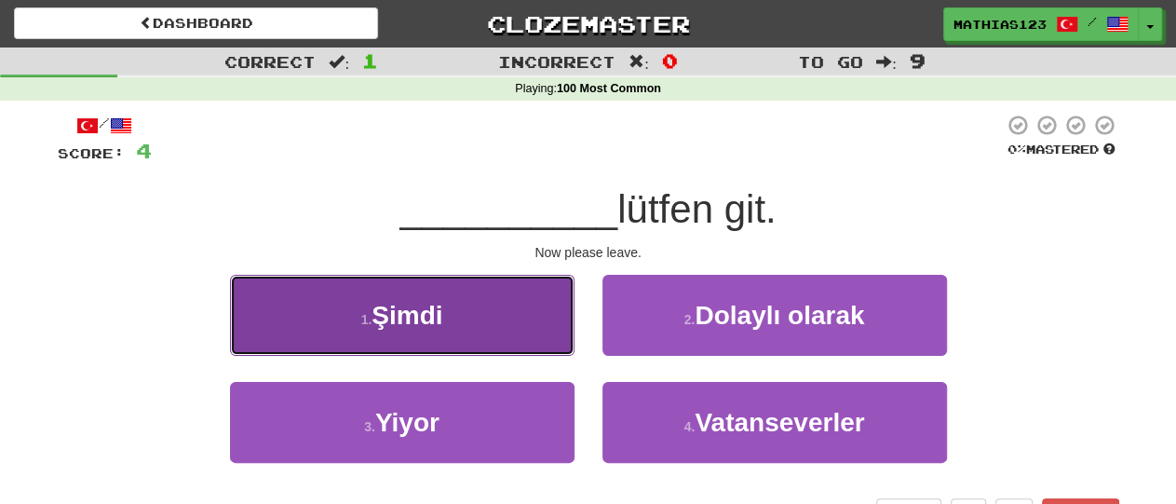
click at [548, 330] on button "1 . Şimdi" at bounding box center [402, 315] width 345 height 81
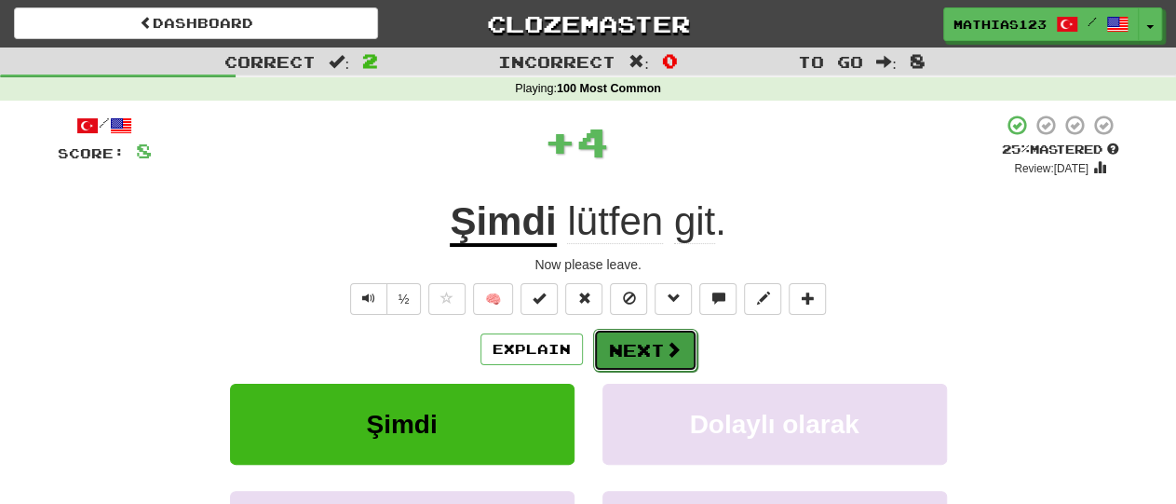
click at [646, 350] on button "Next" at bounding box center [645, 350] width 104 height 43
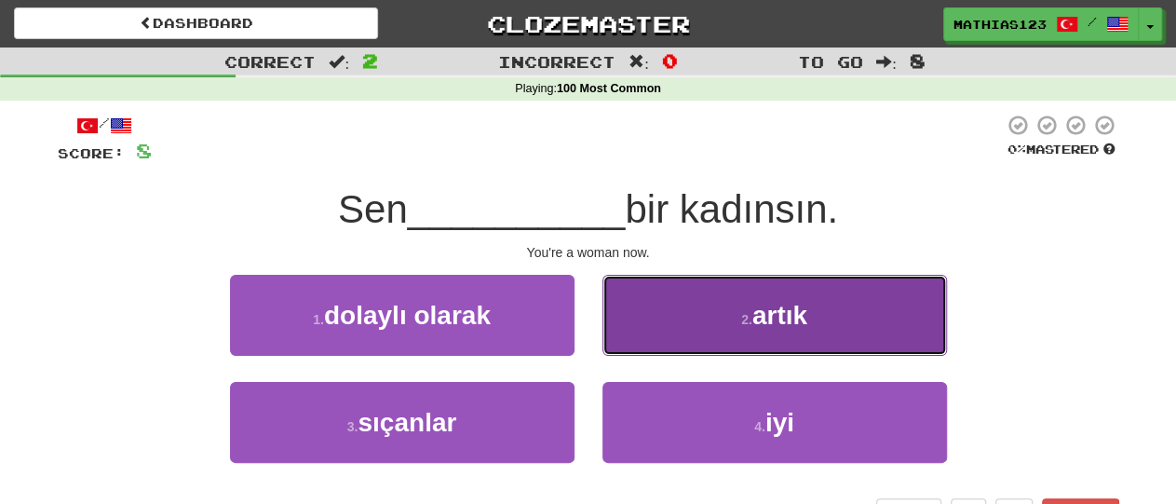
click at [845, 317] on button "2 . artık" at bounding box center [774, 315] width 345 height 81
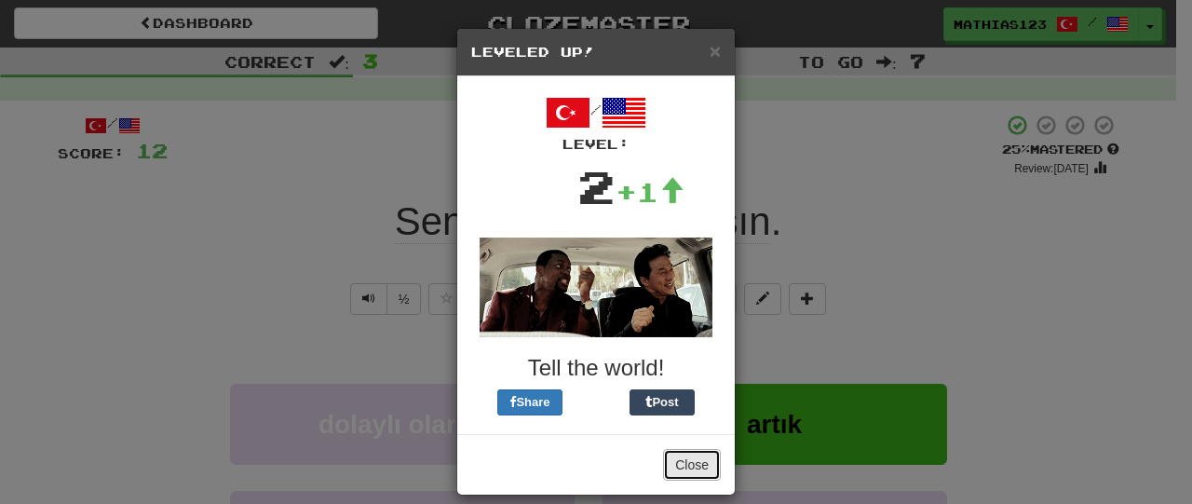
click at [684, 466] on button "Close" at bounding box center [692, 465] width 58 height 32
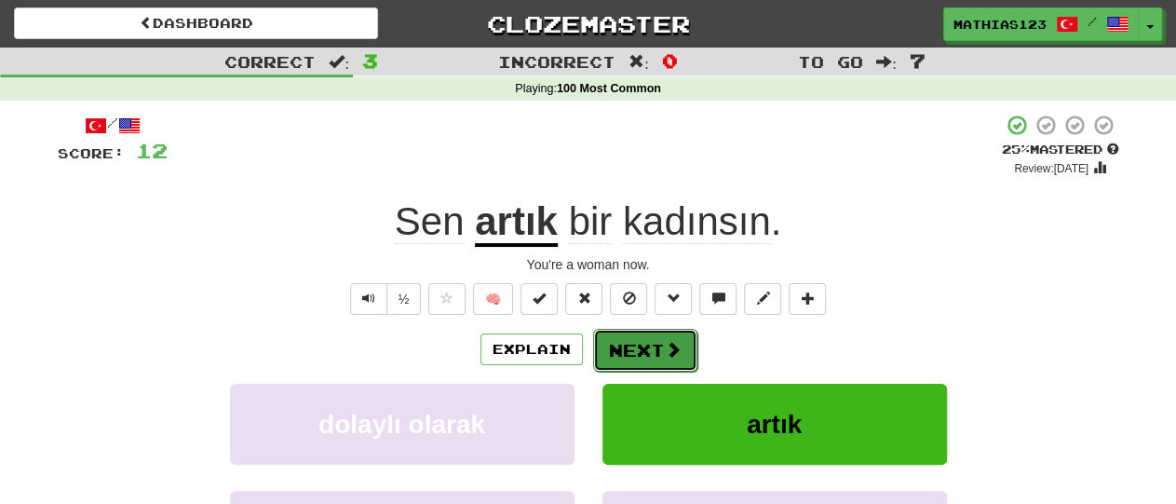
click at [652, 353] on button "Next" at bounding box center [645, 350] width 104 height 43
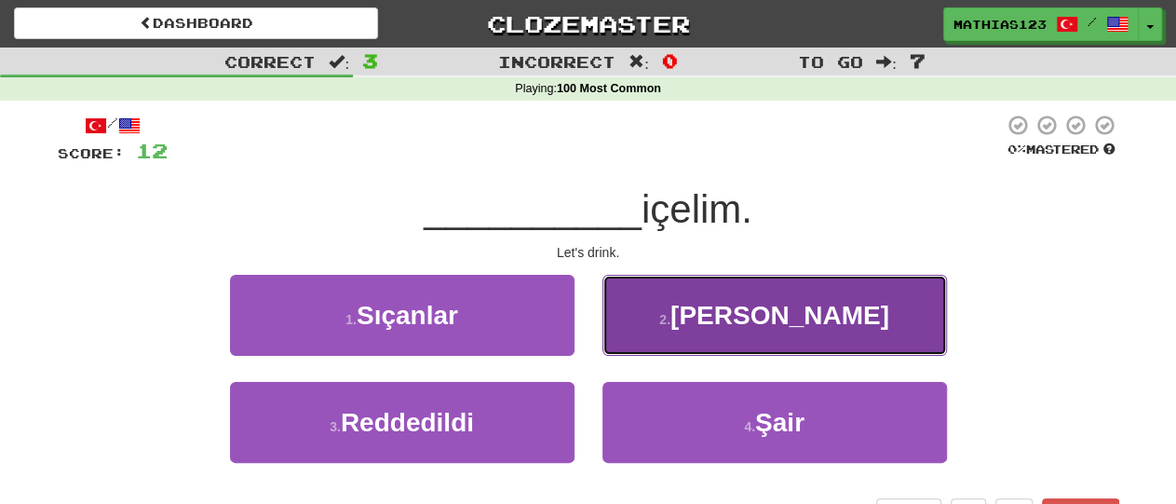
click at [801, 319] on span "Hadi" at bounding box center [779, 315] width 219 height 29
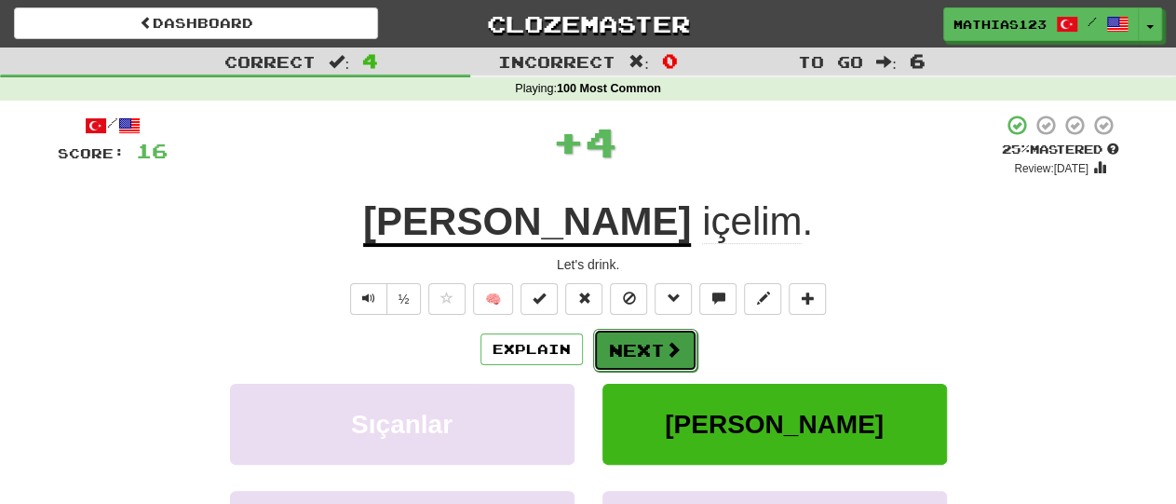
click at [665, 341] on span at bounding box center [673, 349] width 17 height 17
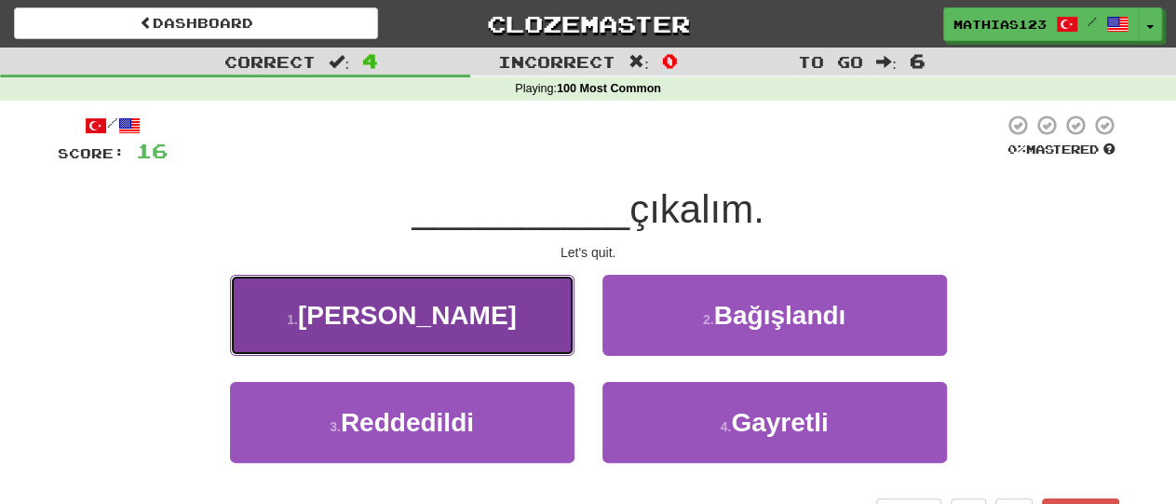
click at [482, 343] on button "1 . Hadi" at bounding box center [402, 315] width 345 height 81
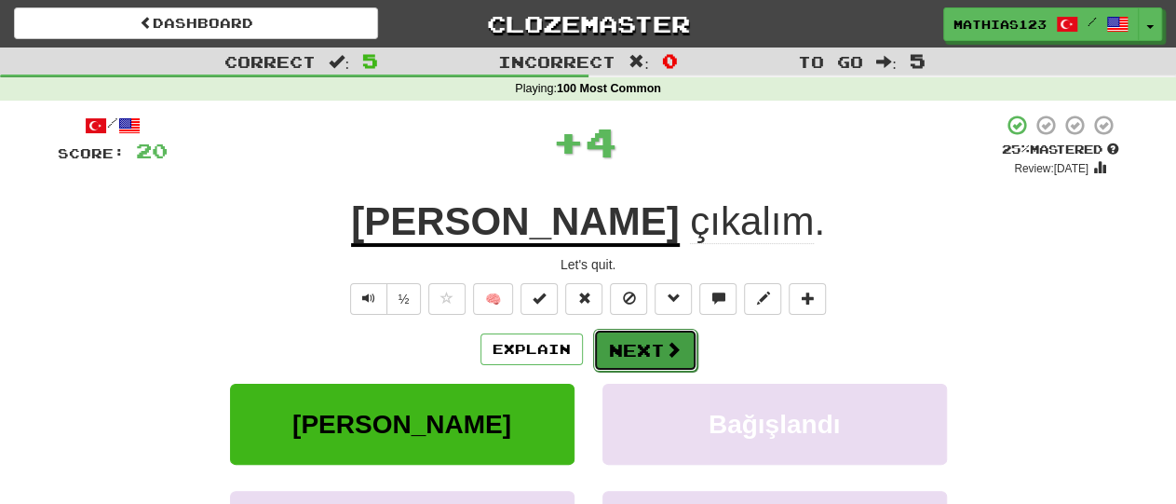
click at [631, 368] on button "Next" at bounding box center [645, 350] width 104 height 43
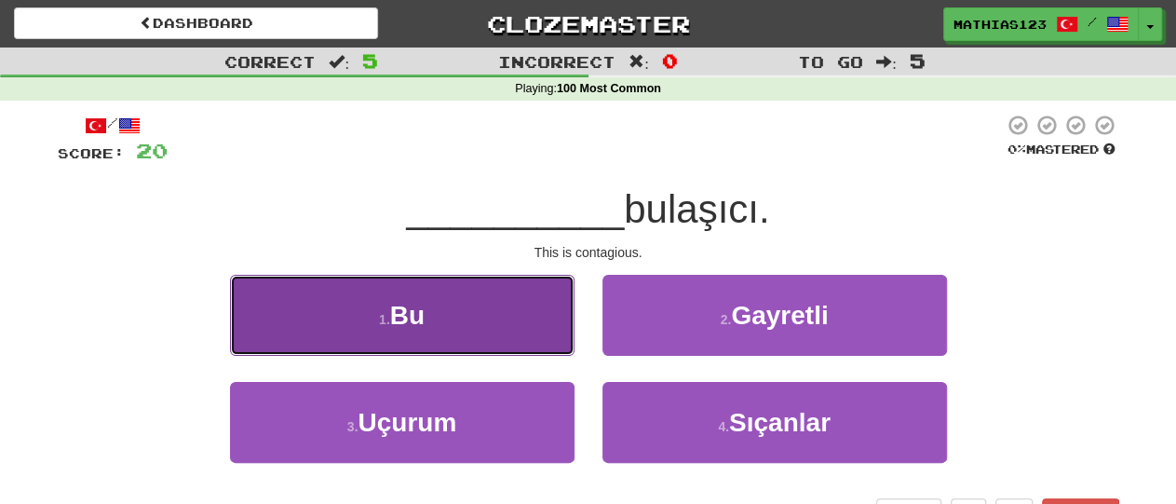
click at [483, 318] on button "1 . Bu" at bounding box center [402, 315] width 345 height 81
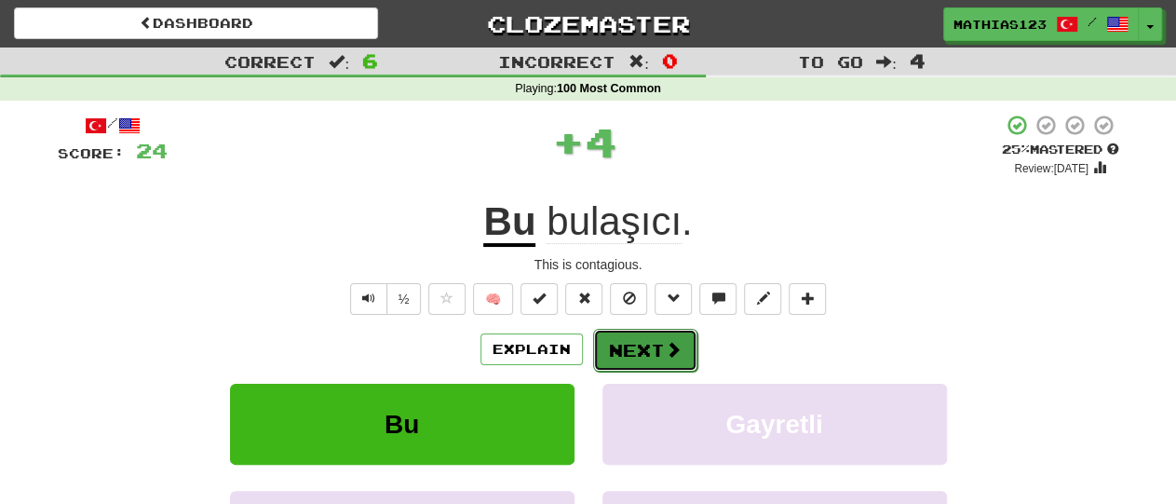
click at [647, 355] on button "Next" at bounding box center [645, 350] width 104 height 43
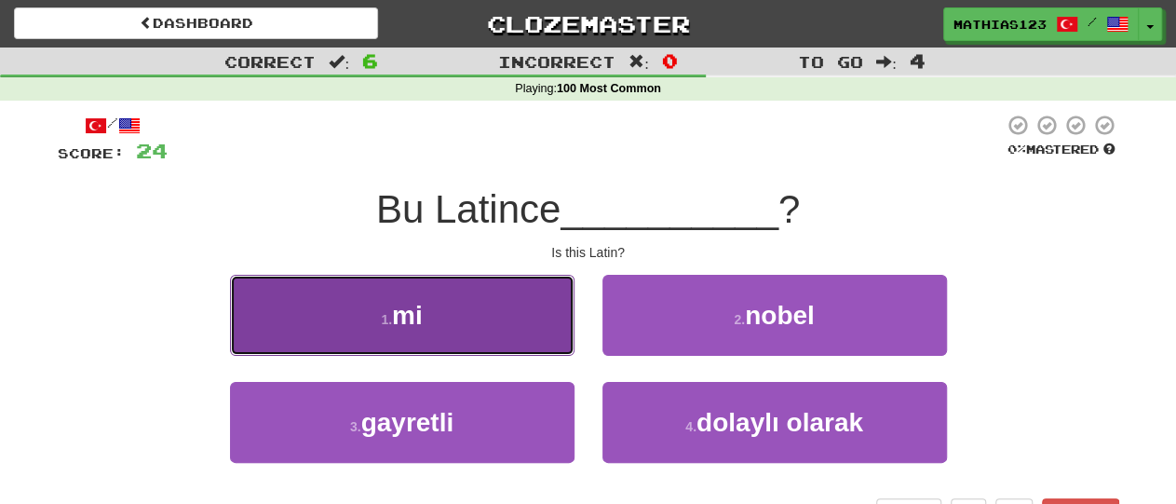
click at [507, 325] on button "1 . mi" at bounding box center [402, 315] width 345 height 81
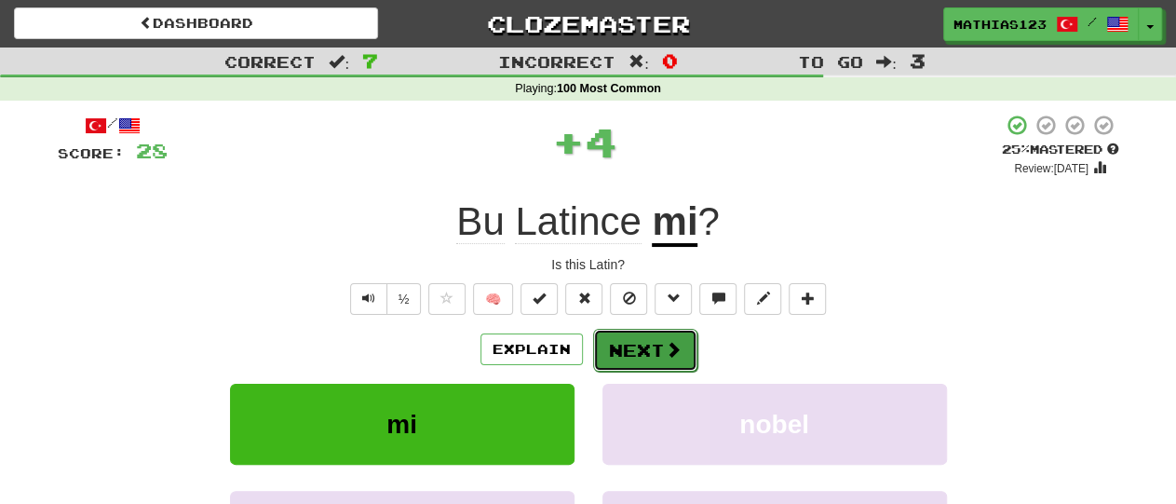
click at [658, 355] on button "Next" at bounding box center [645, 350] width 104 height 43
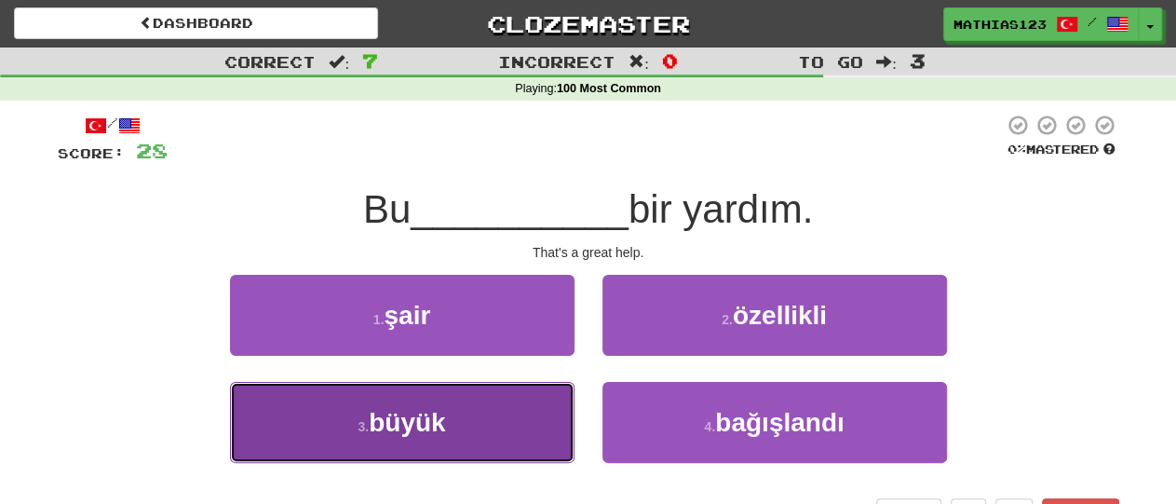
click at [506, 427] on button "3 . büyük" at bounding box center [402, 422] width 345 height 81
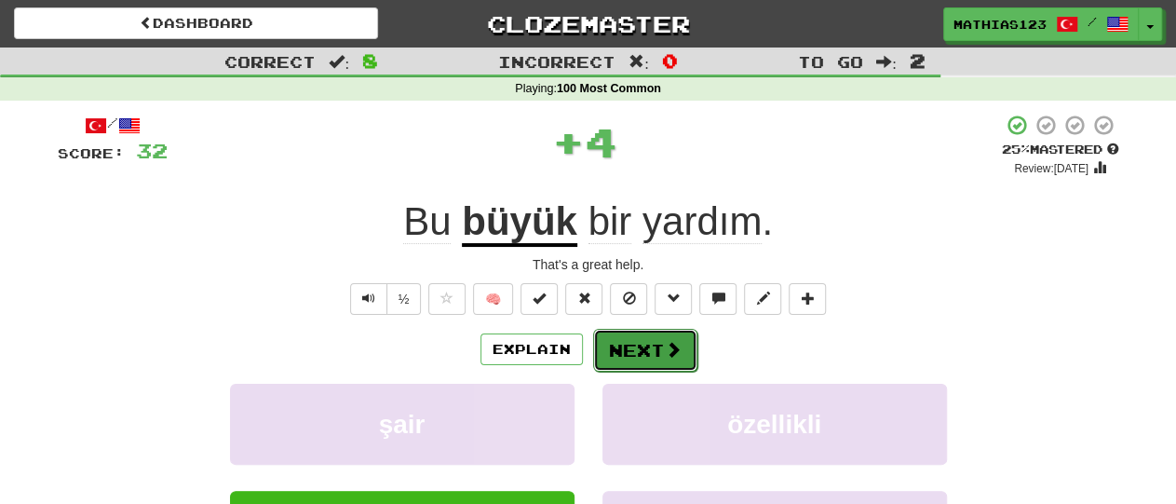
click at [650, 352] on button "Next" at bounding box center [645, 350] width 104 height 43
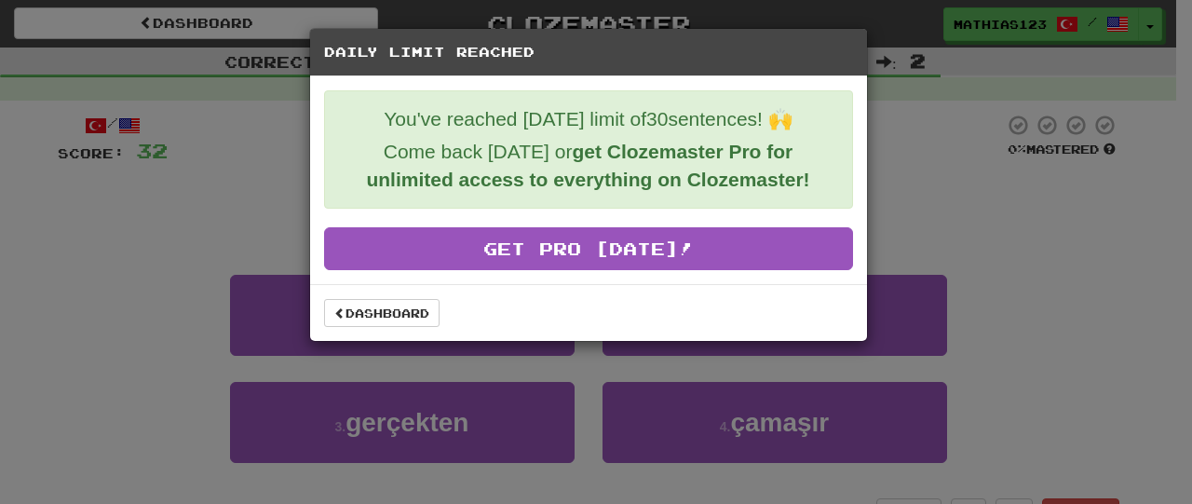
click at [1001, 273] on div "Daily Limit Reached You've reached [DATE] limit of 30 sentences! 🙌 Come back [D…" at bounding box center [596, 252] width 1192 height 504
click at [399, 315] on link "Dashboard" at bounding box center [381, 313] width 115 height 28
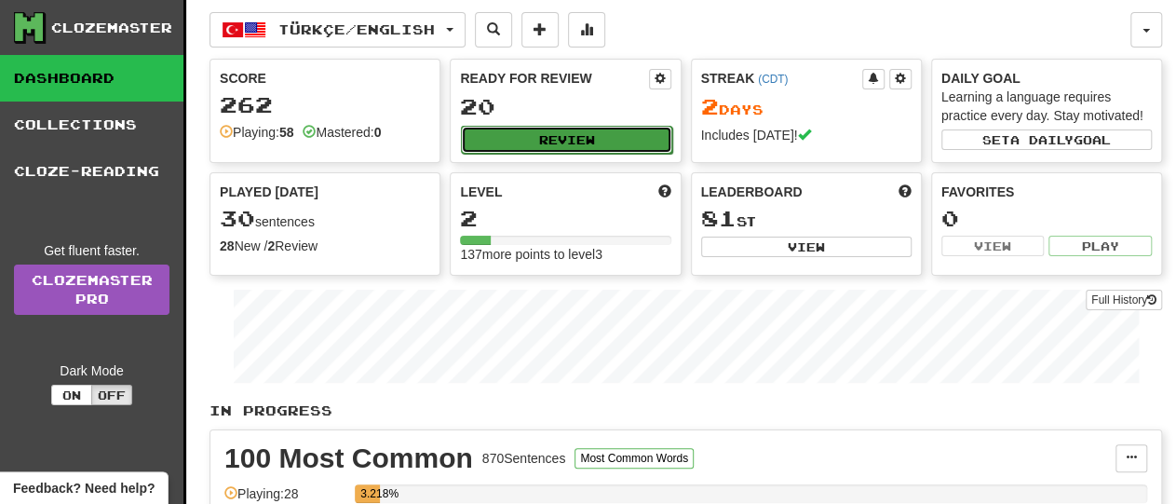
click at [629, 148] on button "Review" at bounding box center [566, 140] width 210 height 28
select select "**"
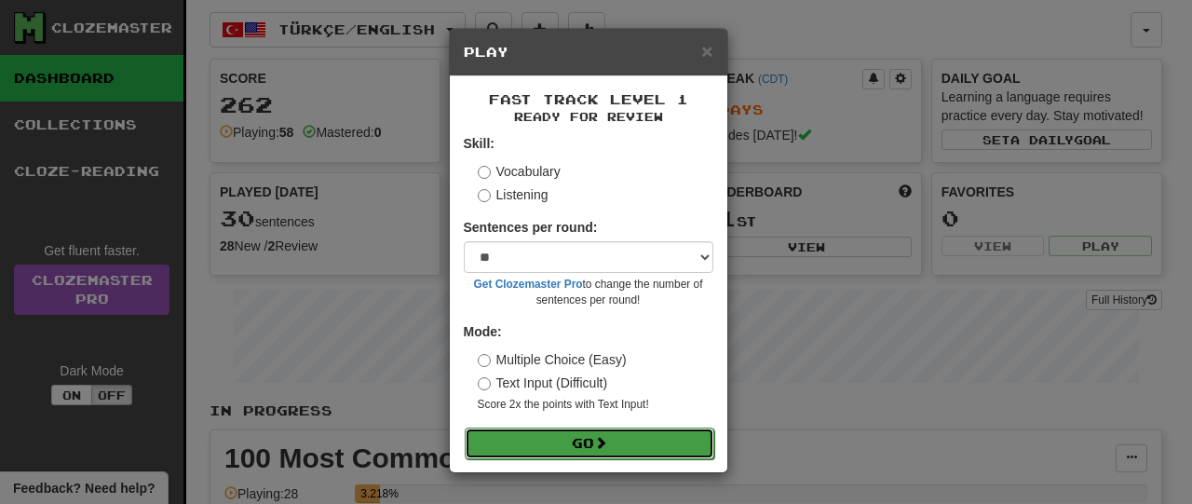
click at [668, 452] on button "Go" at bounding box center [590, 443] width 250 height 32
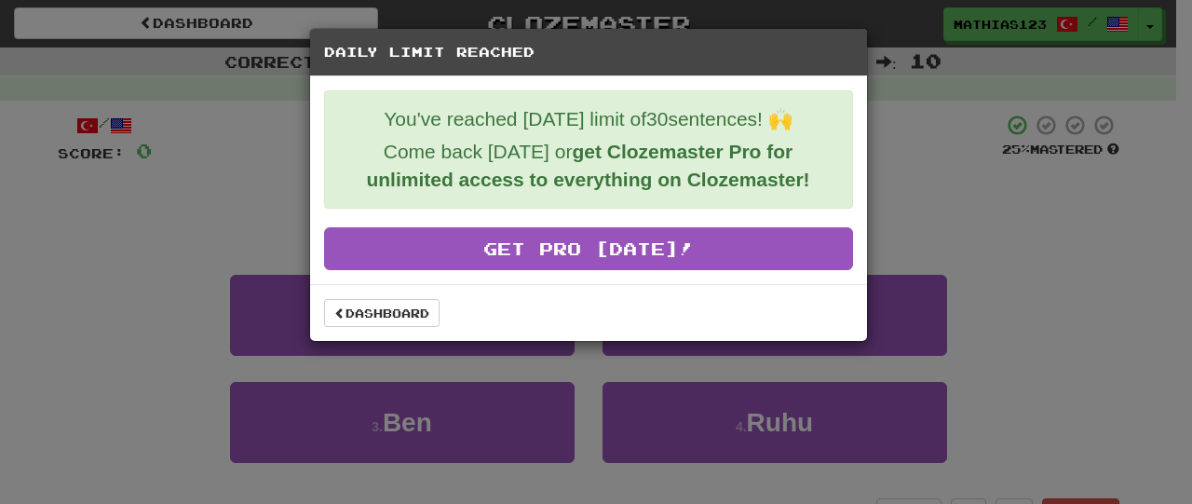
click at [906, 113] on div "Daily Limit Reached You've reached [DATE] limit of 30 sentences! 🙌 Come back [D…" at bounding box center [596, 252] width 1192 height 504
click at [397, 307] on link "Dashboard" at bounding box center [381, 313] width 115 height 28
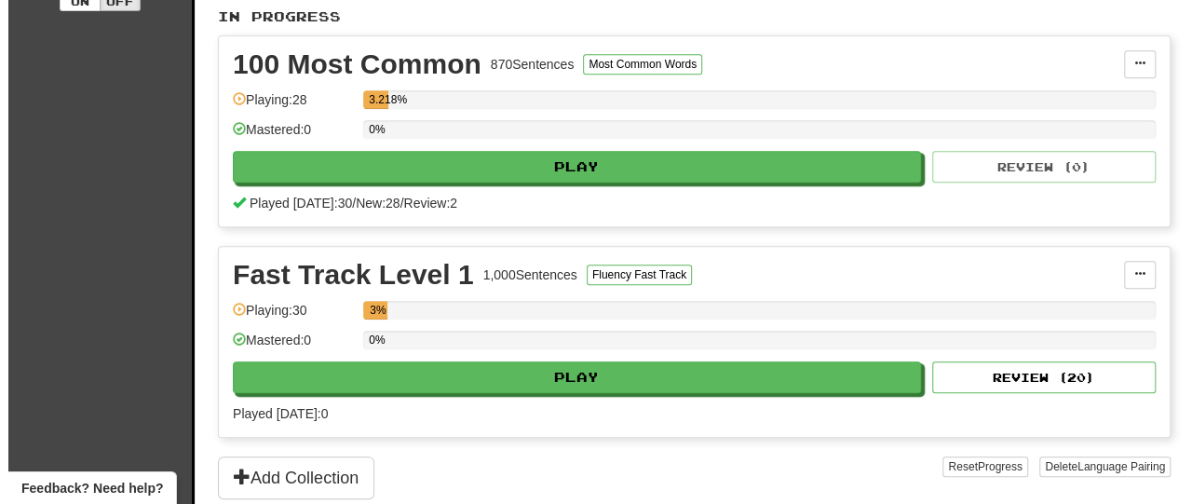
scroll to position [404, 0]
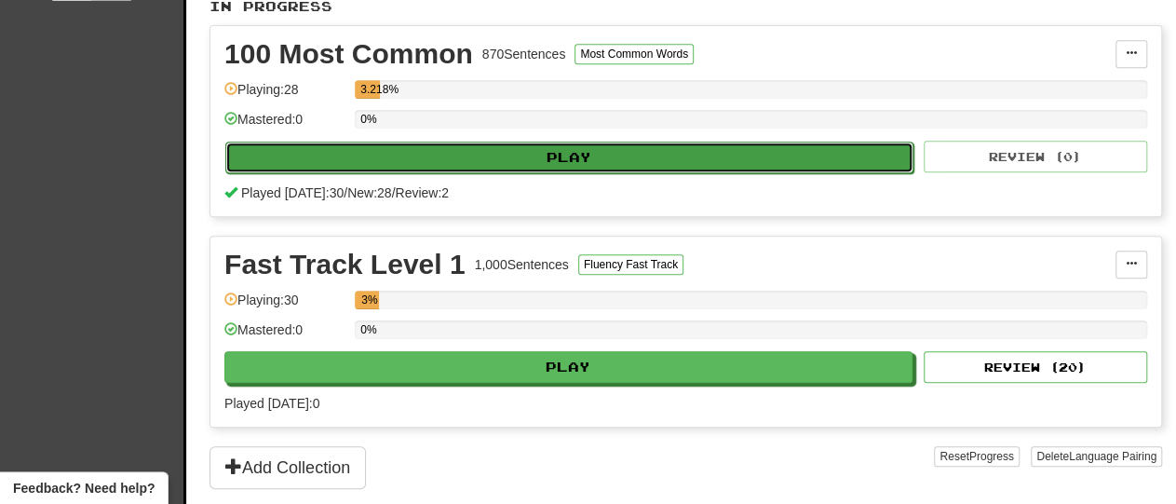
click at [871, 155] on button "Play" at bounding box center [569, 158] width 688 height 32
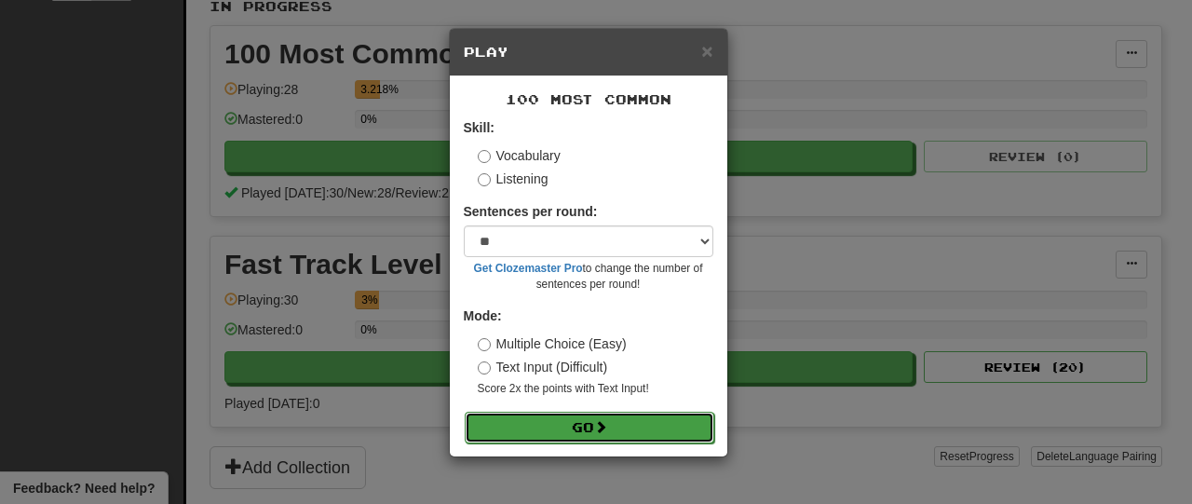
click at [656, 435] on button "Go" at bounding box center [590, 428] width 250 height 32
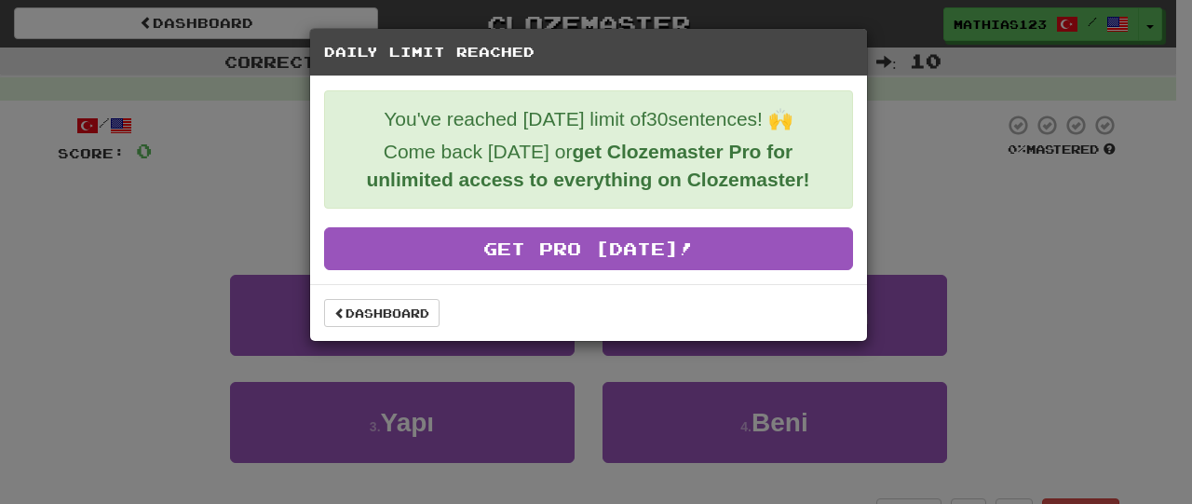
click at [930, 180] on div "Daily Limit Reached You've reached [DATE] limit of 30 sentences! 🙌 Come back [D…" at bounding box center [596, 252] width 1192 height 504
click at [399, 310] on link "Dashboard" at bounding box center [381, 313] width 115 height 28
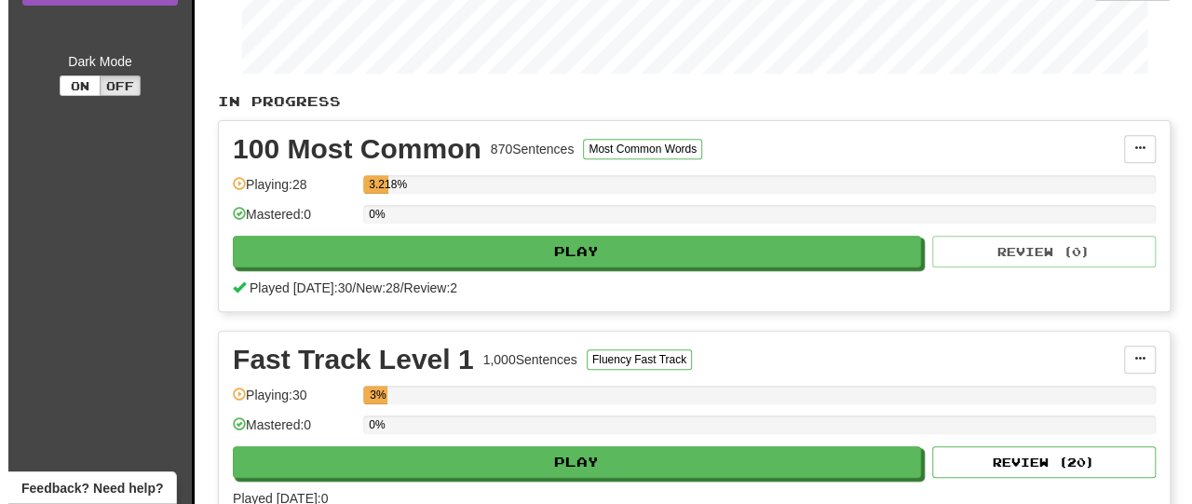
scroll to position [309, 0]
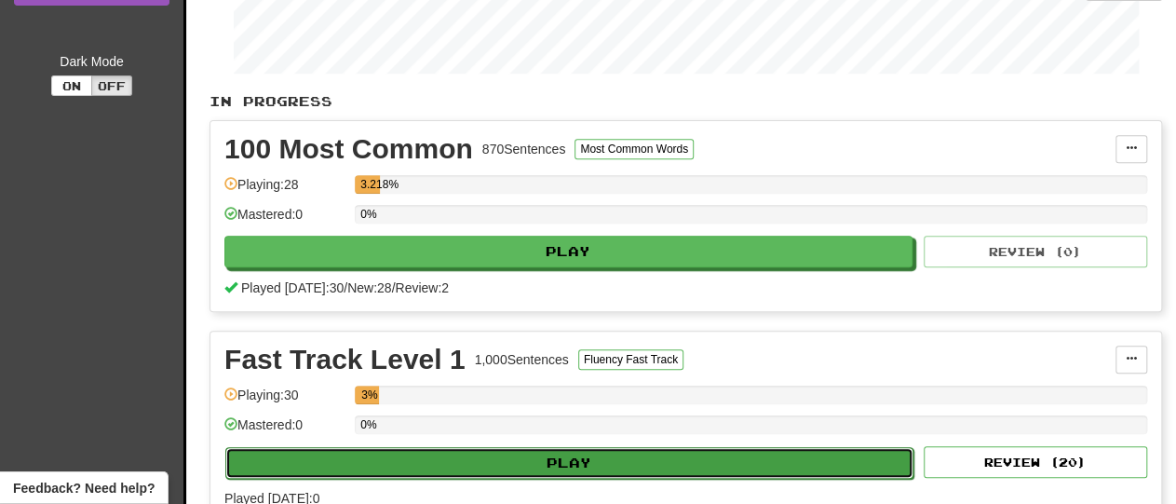
click at [828, 457] on button "Play" at bounding box center [569, 463] width 688 height 32
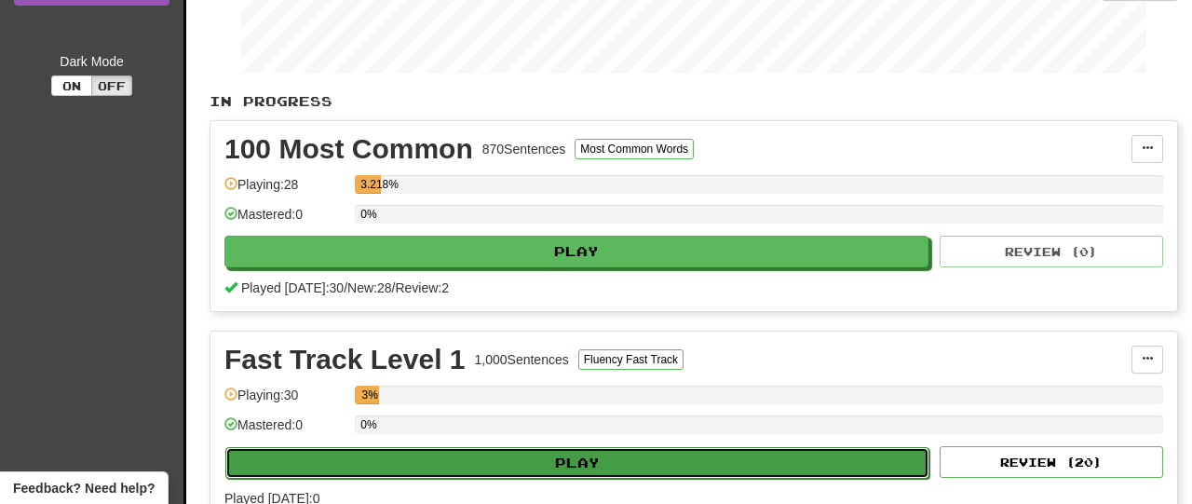
select select "**"
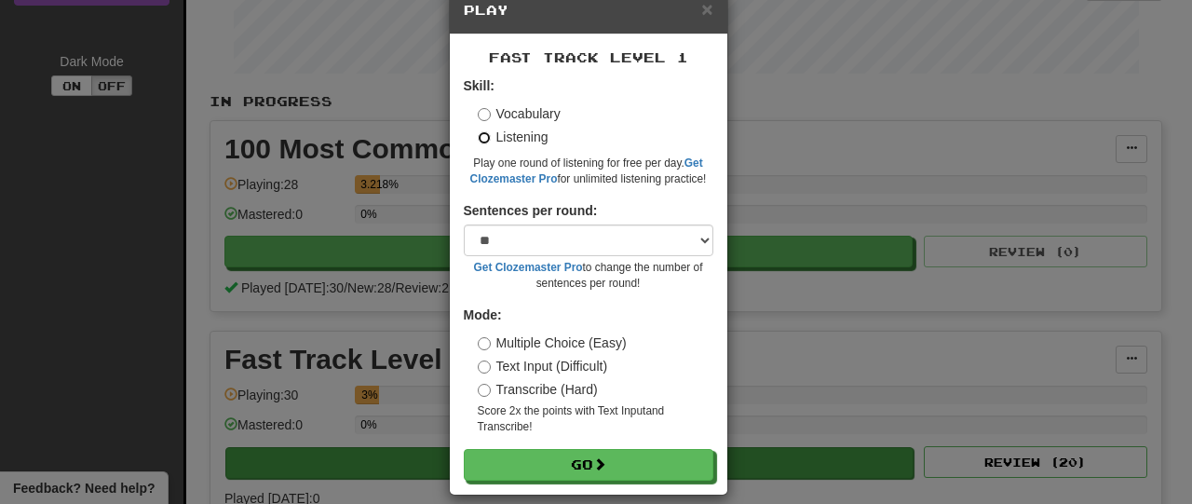
scroll to position [60, 0]
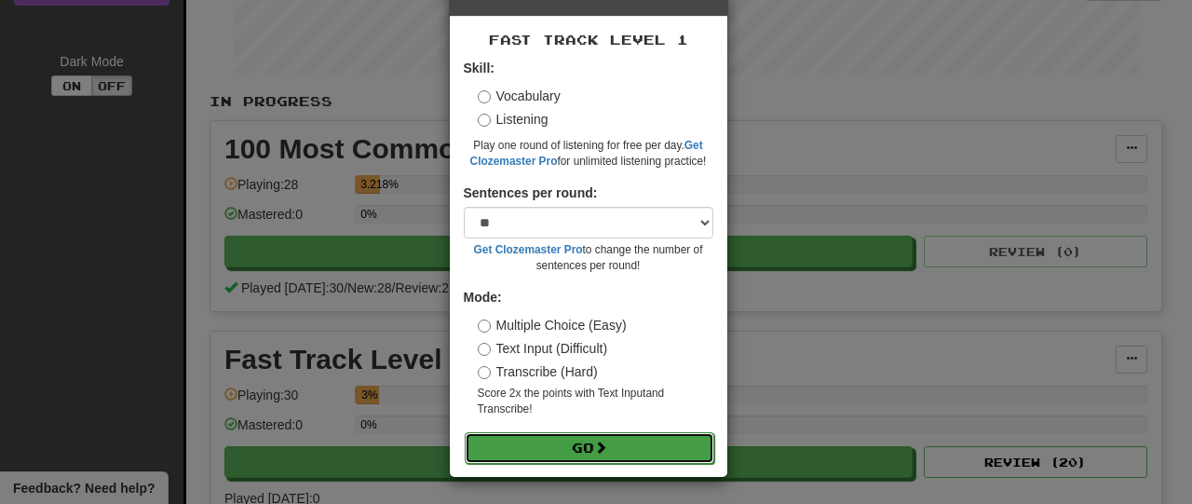
click at [629, 455] on button "Go" at bounding box center [590, 448] width 250 height 32
click at [587, 456] on button "Go" at bounding box center [590, 448] width 250 height 32
click at [600, 453] on span at bounding box center [600, 446] width 13 height 13
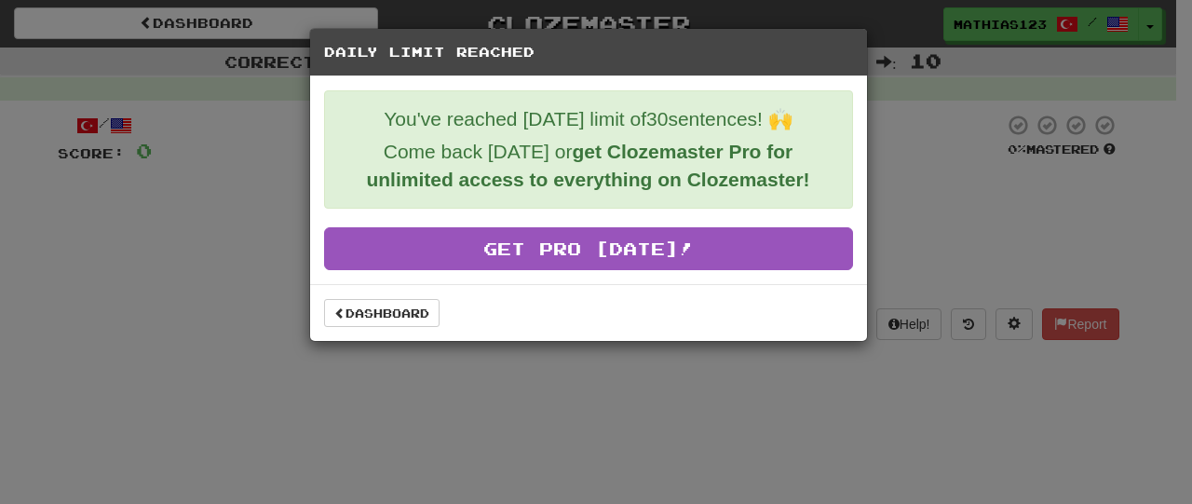
click at [903, 440] on div "Daily Limit Reached You've reached [DATE] limit of 30 sentences! 🙌 Come back [D…" at bounding box center [596, 252] width 1192 height 504
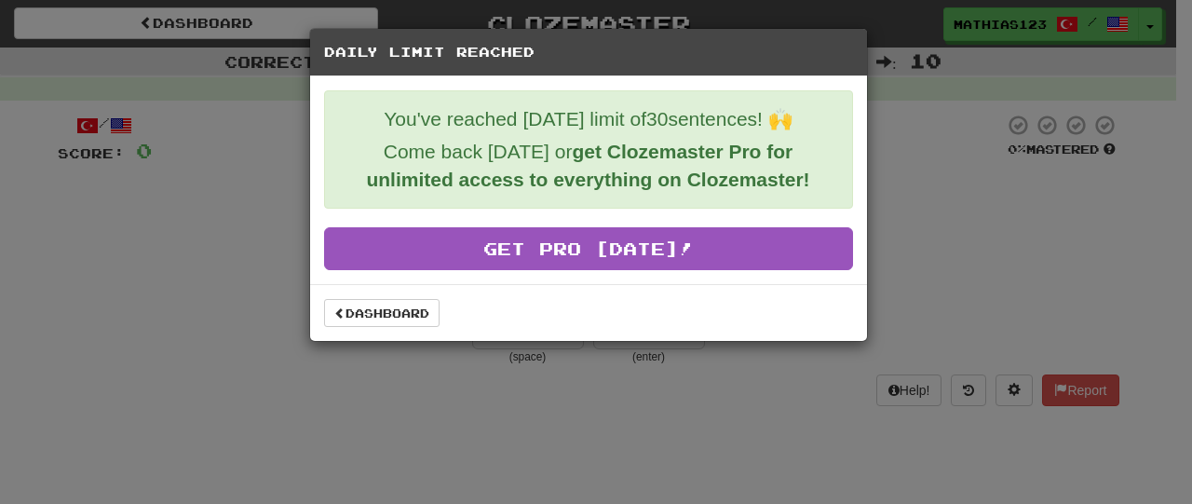
click at [983, 275] on div "Daily Limit Reached You've reached [DATE] limit of 30 sentences! 🙌 Come back [D…" at bounding box center [596, 252] width 1192 height 504
click at [1021, 264] on div "Daily Limit Reached You've reached [DATE] limit of 30 sentences! 🙌 Come back [D…" at bounding box center [596, 252] width 1192 height 504
click at [930, 409] on div "Daily Limit Reached You've reached [DATE] limit of 30 sentences! 🙌 Come back [D…" at bounding box center [596, 252] width 1192 height 504
click at [913, 394] on div "Daily Limit Reached You've reached [DATE] limit of 30 sentences! 🙌 Come back [D…" at bounding box center [596, 252] width 1192 height 504
click at [249, 344] on div "Daily Limit Reached You've reached [DATE] limit of 30 sentences! 🙌 Come back [D…" at bounding box center [596, 252] width 1192 height 504
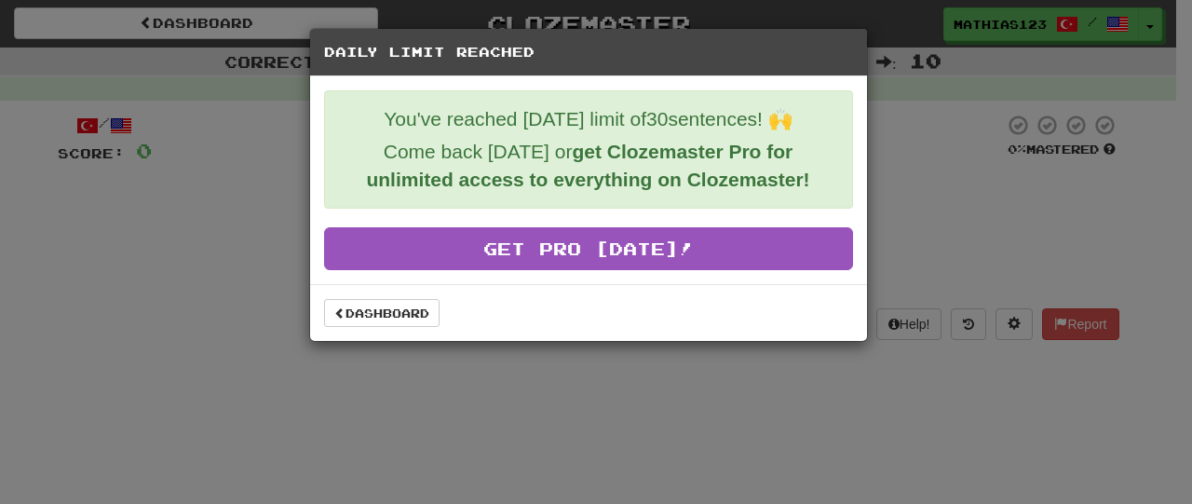
click at [613, 461] on div "Daily Limit Reached You've reached [DATE] limit of 30 sentences! 🙌 Come back [D…" at bounding box center [596, 252] width 1192 height 504
